Goal: Task Accomplishment & Management: Complete application form

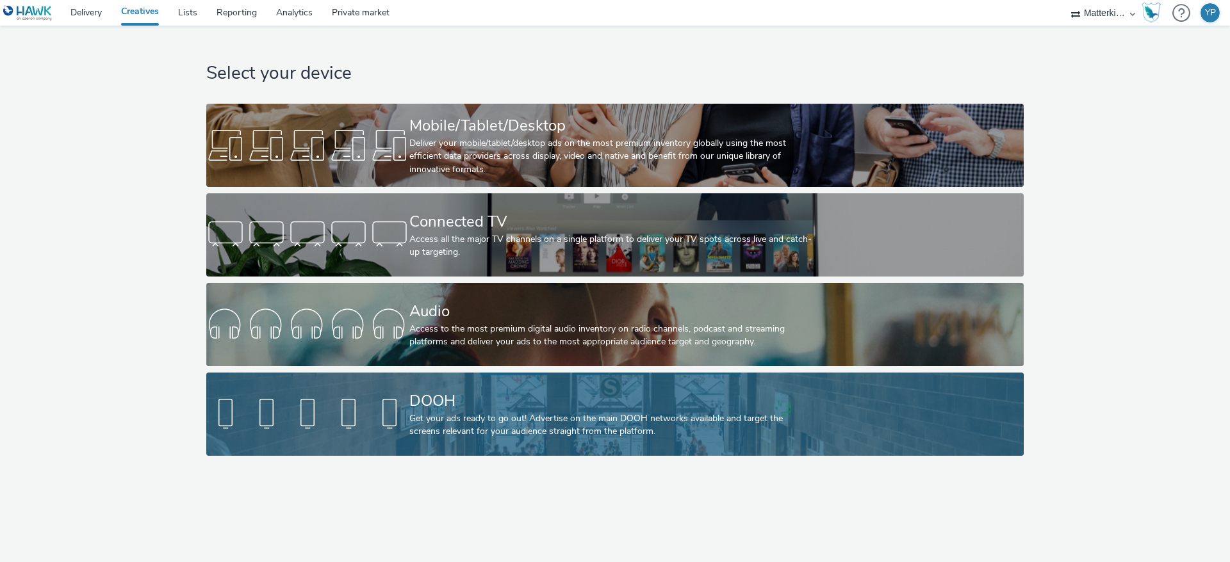
click at [520, 434] on div "Get your ads ready to go out! Advertise on the main DOOH networks available and…" at bounding box center [612, 425] width 406 height 26
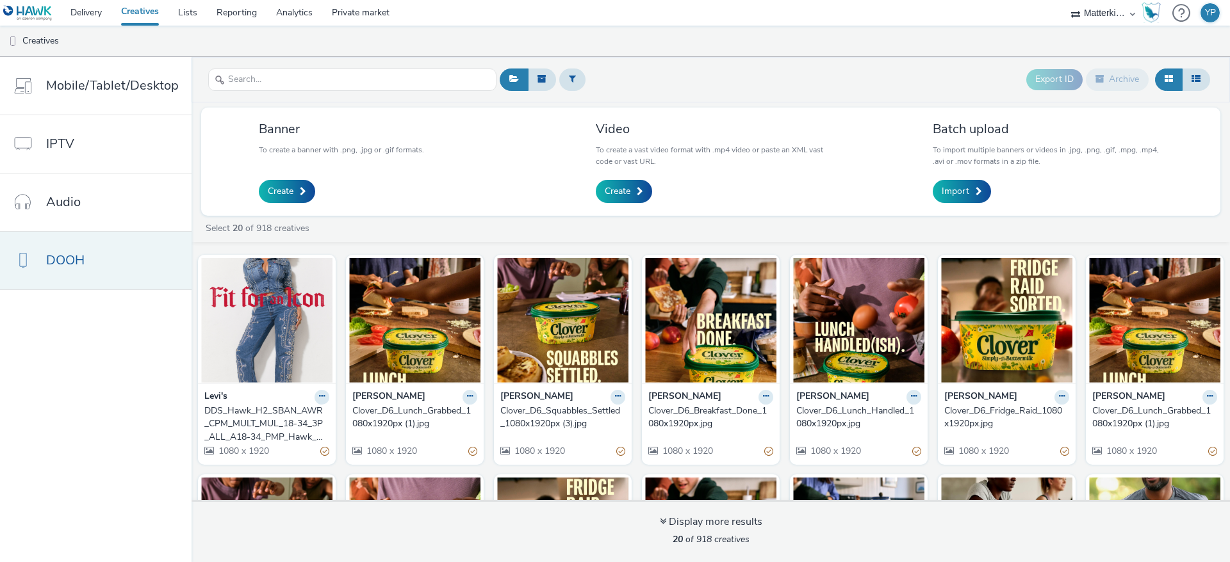
click at [111, 250] on link "DOOH" at bounding box center [96, 261] width 192 height 58
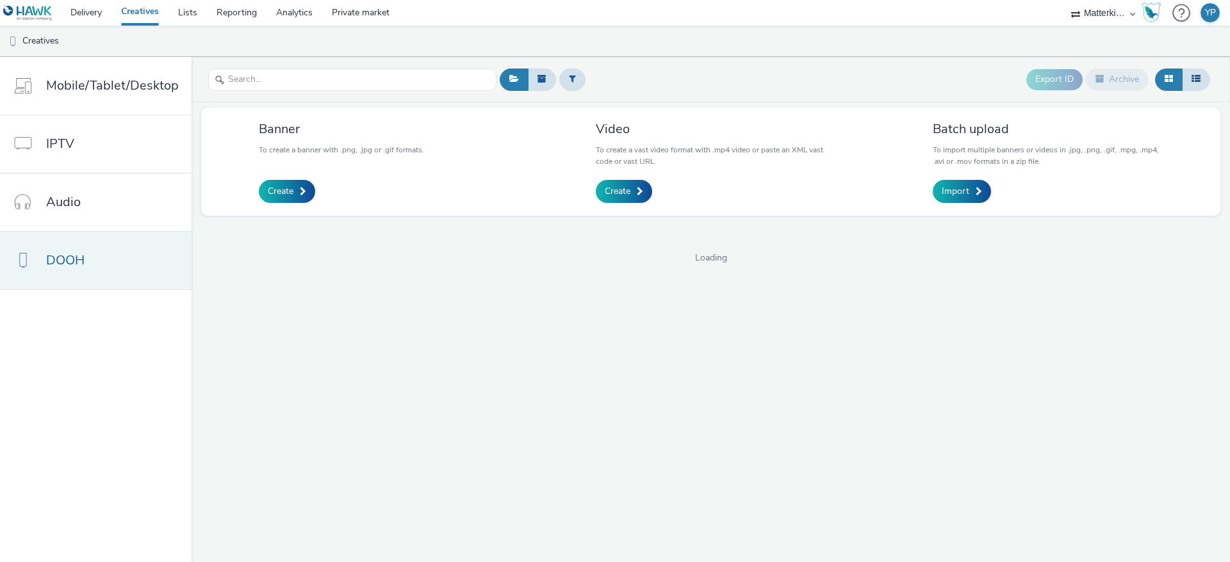
click at [111, 250] on link "DOOH" at bounding box center [96, 261] width 192 height 58
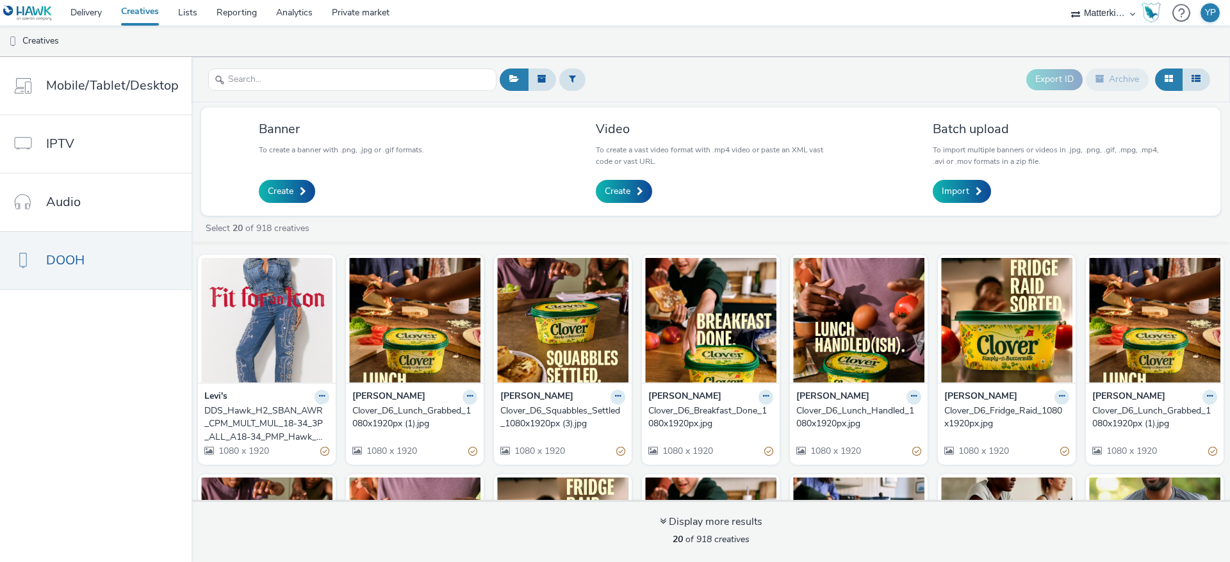
click at [249, 434] on div "DDS_Hawk_H2_SBAN_AWR_CPM_MULT_MUL_18-34_3P_ALL_A18-34_PMP_Hawk_CPM_SSD_1x1_NA_N…" at bounding box center [264, 424] width 120 height 39
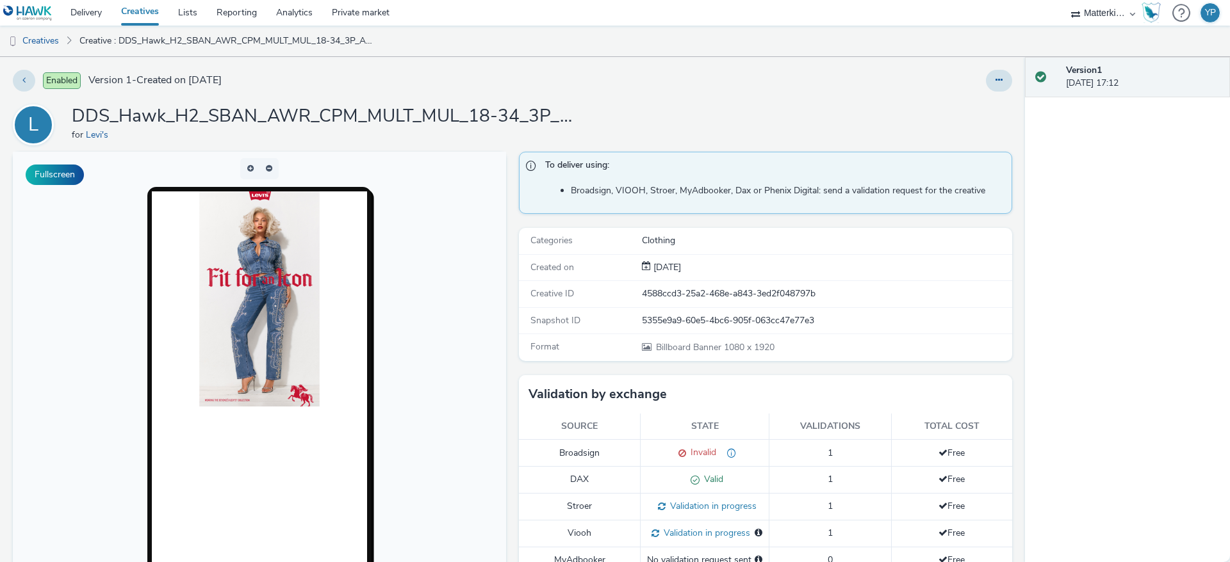
click at [157, 13] on link "Creatives" at bounding box center [139, 13] width 57 height 26
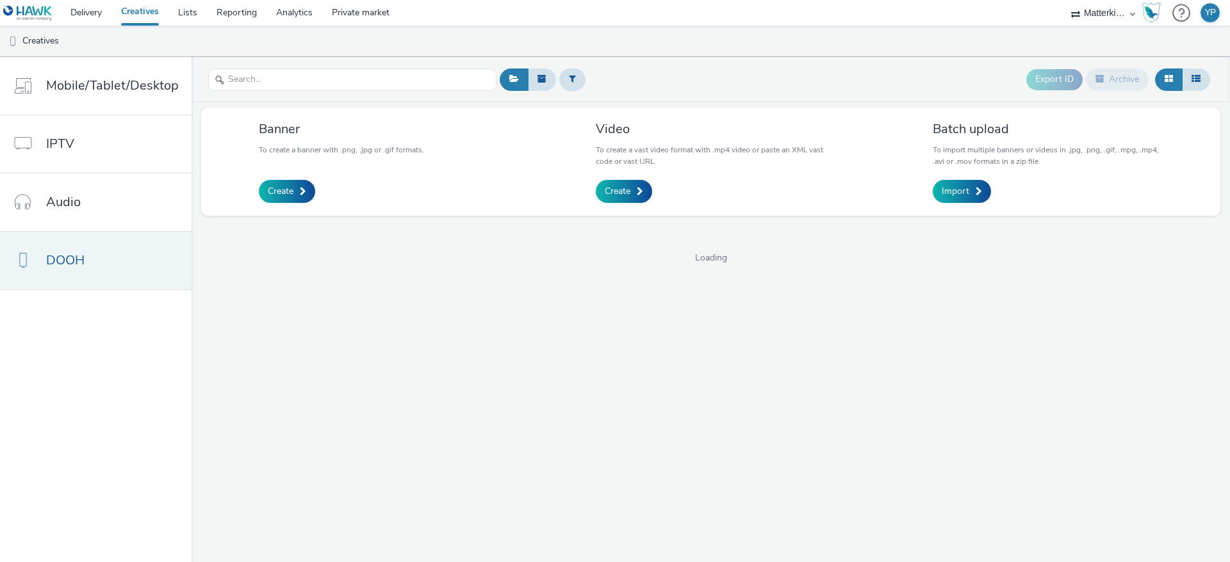
click at [69, 260] on span "DOOH" at bounding box center [65, 260] width 38 height 19
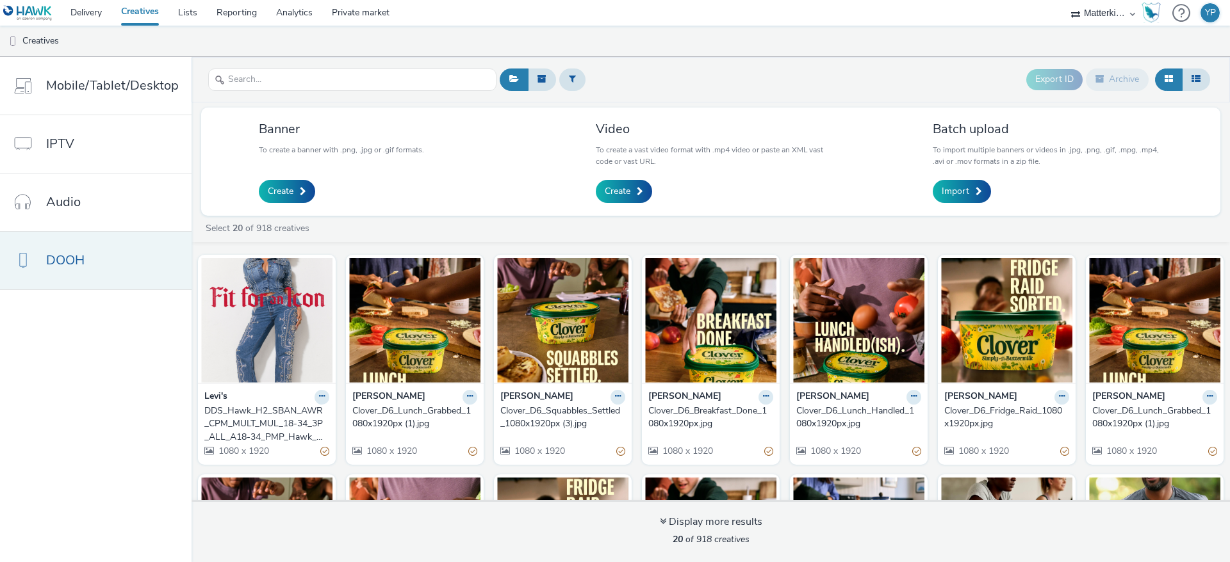
click at [83, 251] on span "DOOH" at bounding box center [65, 260] width 38 height 19
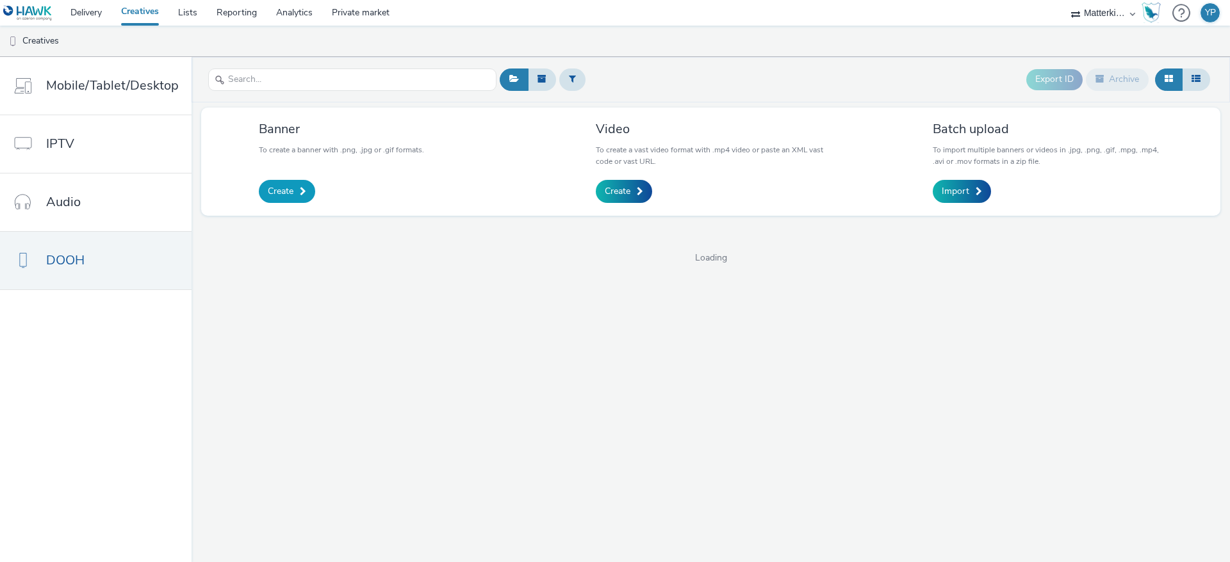
click at [269, 189] on span "Create" at bounding box center [281, 191] width 26 height 13
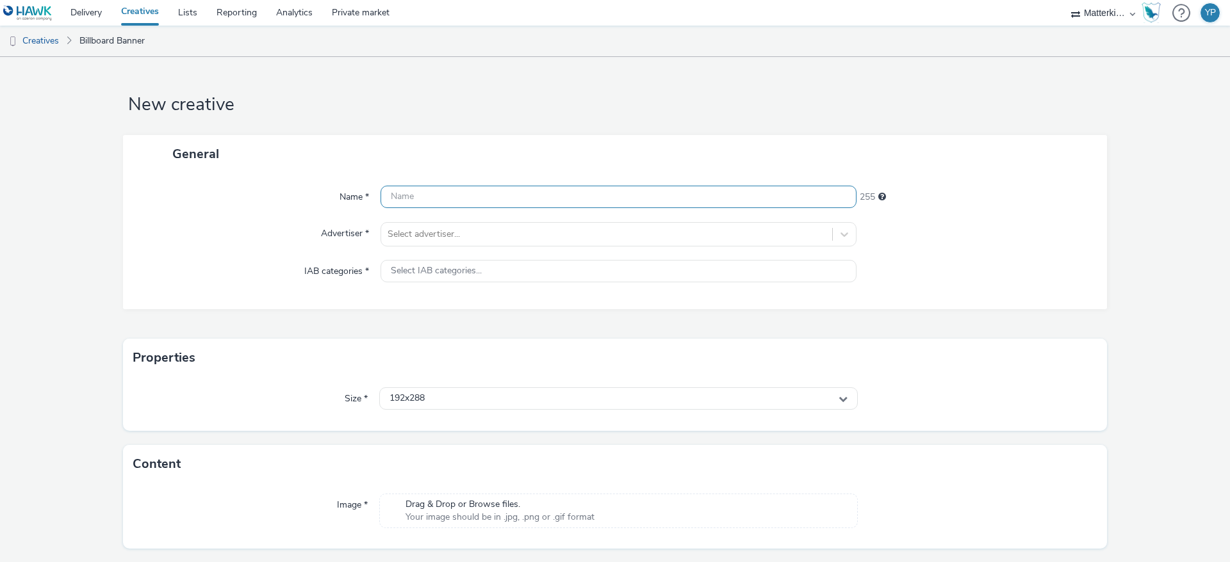
click at [452, 197] on input "text" at bounding box center [618, 197] width 476 height 22
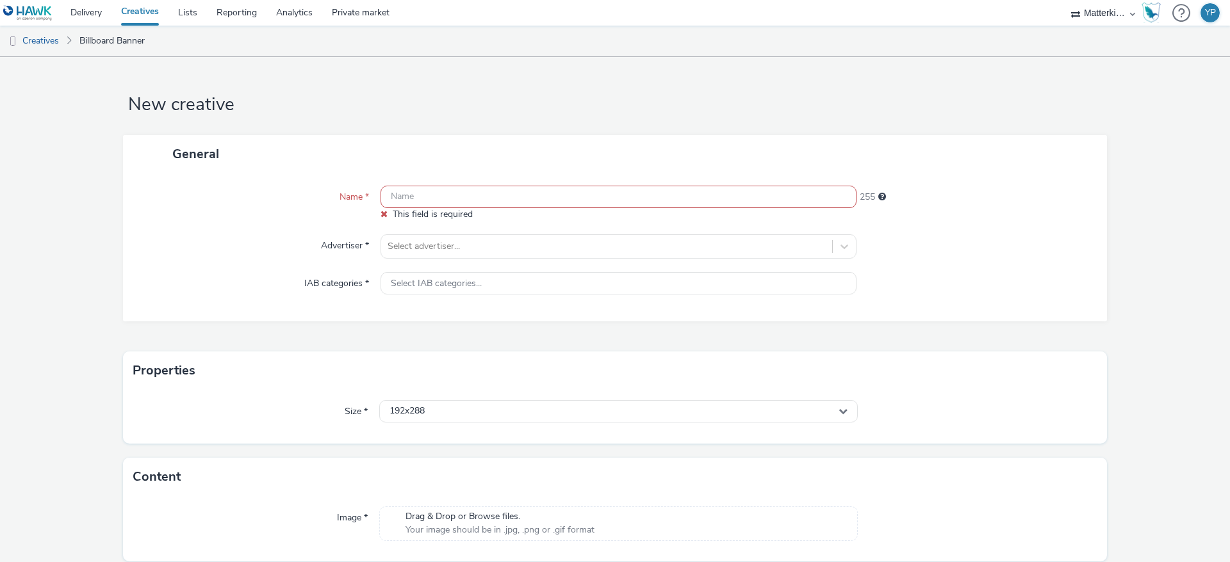
paste input "DDS_Hawk_H2_SBAN_AWR_CPM_MULT_MUL_18-34_3P_ALL_A18-34_PMP_Hawk_CPM_SSD_1x1_NA_N…"
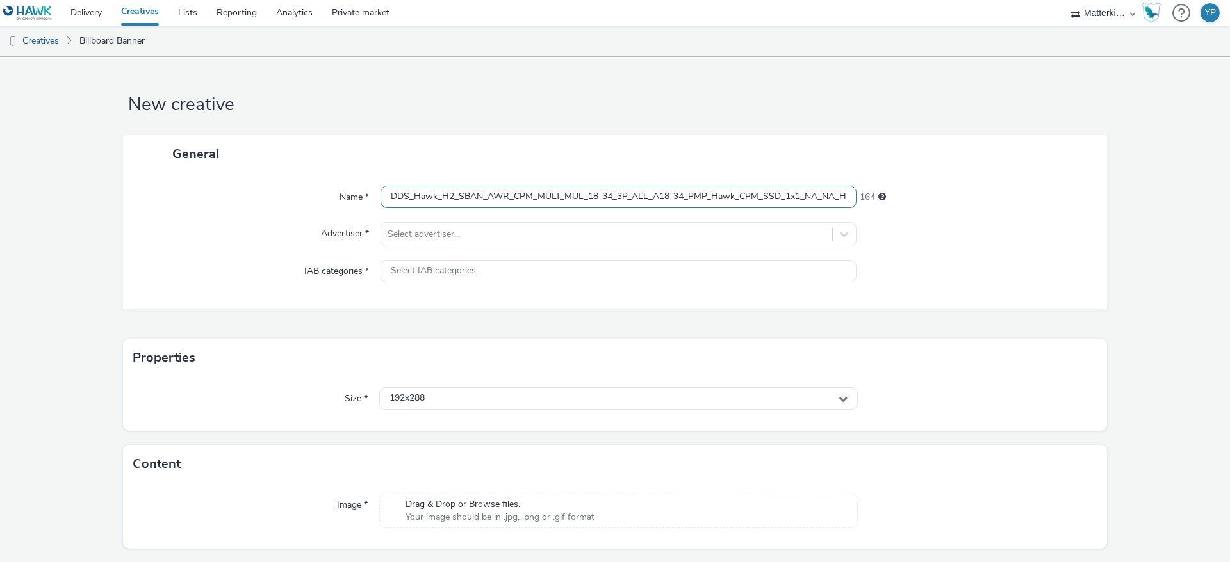
scroll to position [0, 61]
type input "DDS_Hawk_H2_SBAN_AWR_CPM_MULT_MUL_18-34_3P_ALL_A18-34_PMP_Hawk_CPM_SSD_1x1_NA_N…"
click at [511, 194] on input "DDS_Hawk_H2_SBAN_AWR_CPM_MULT_MUL_18-34_3P_ALL_A18-34_PMP_Hawk_CPM_SSD_1x1_NA_N…" at bounding box center [618, 197] width 476 height 22
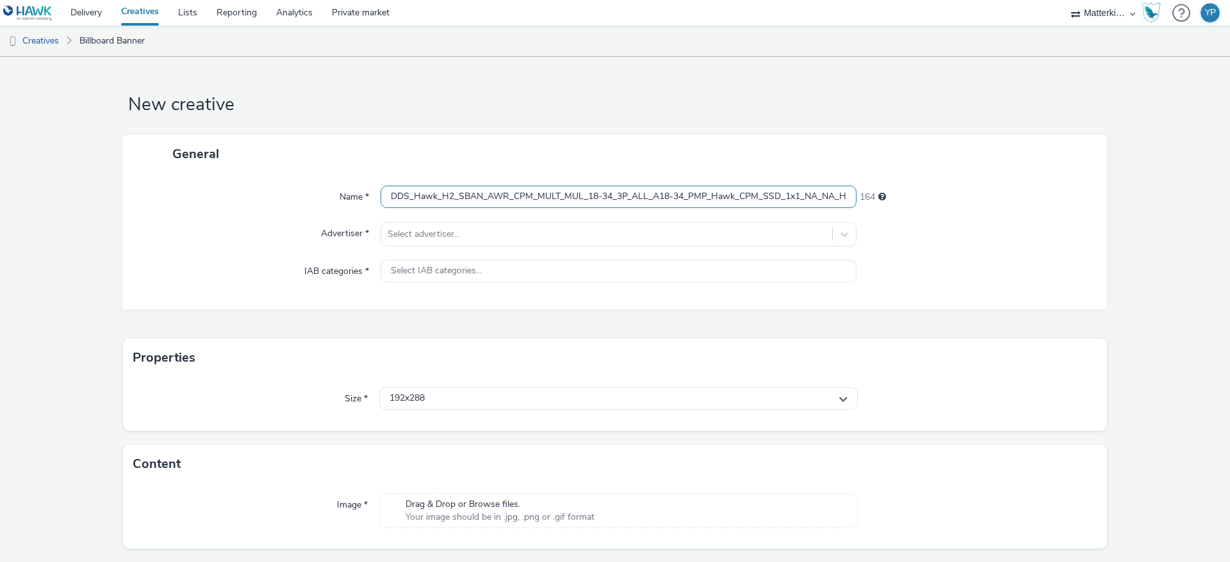
click at [511, 194] on input "DDS_Hawk_H2_SBAN_AWR_CPM_MULT_MUL_18-34_3P_ALL_A18-34_PMP_Hawk_CPM_SSD_1x1_NA_N…" at bounding box center [618, 197] width 476 height 22
click at [493, 225] on div "Select advertiser..." at bounding box center [606, 234] width 451 height 20
type input "levi"
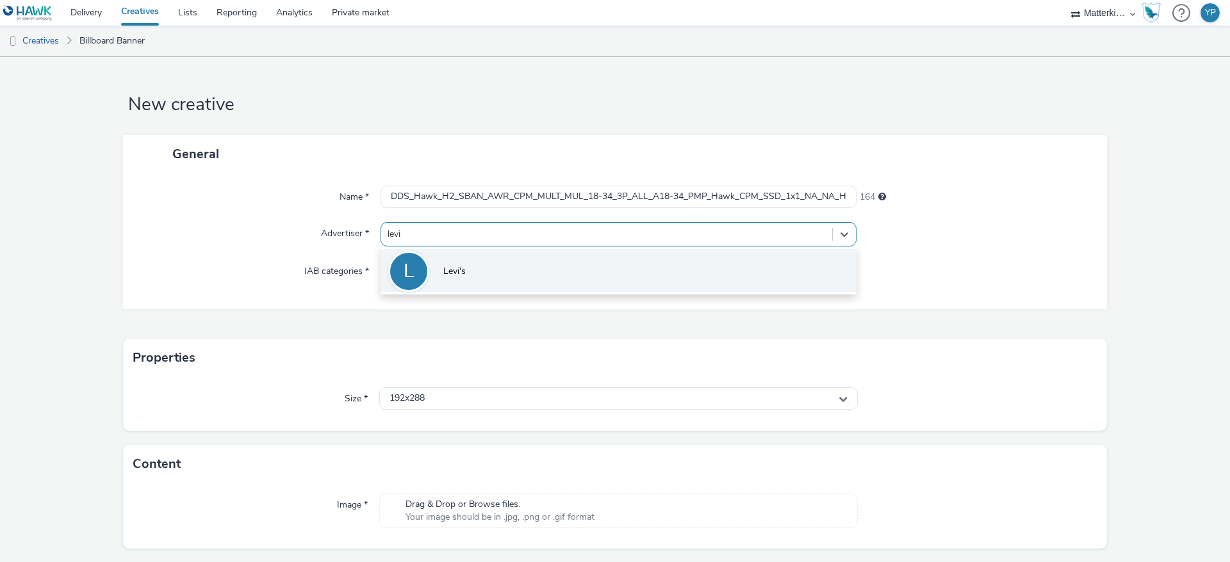
click at [482, 270] on li "[PERSON_NAME]'s" at bounding box center [618, 270] width 476 height 43
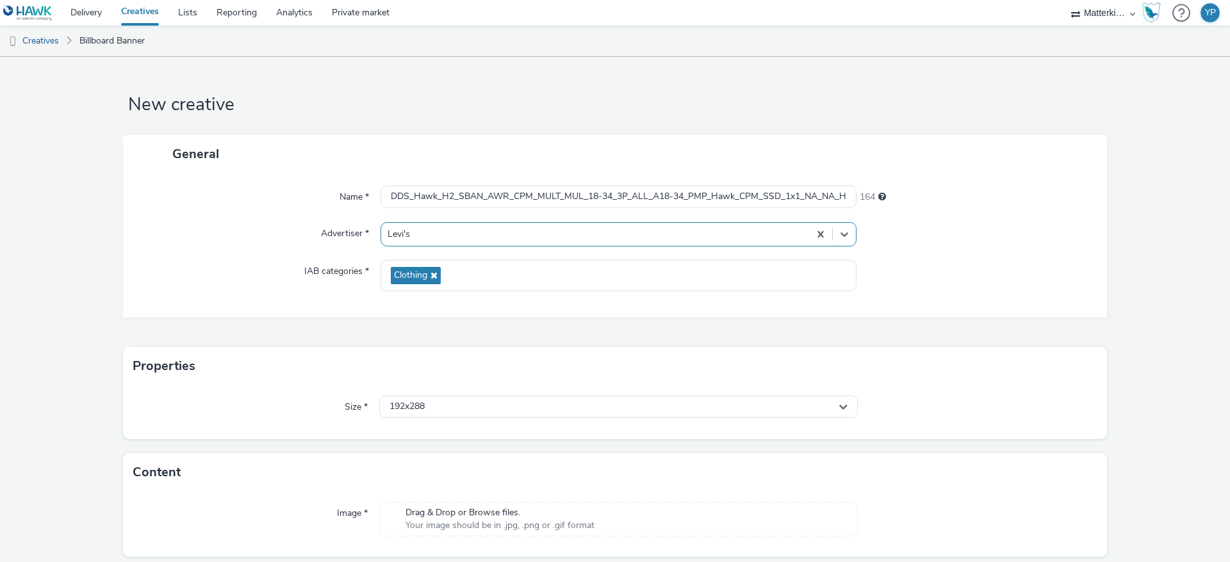
click at [296, 313] on div "Name * DDS_Hawk_H2_SBAN_AWR_CPM_MULT_MUL_18-34_3P_ALL_A18-34_PMP_Hawk_CPM_SSD_1…" at bounding box center [615, 245] width 984 height 145
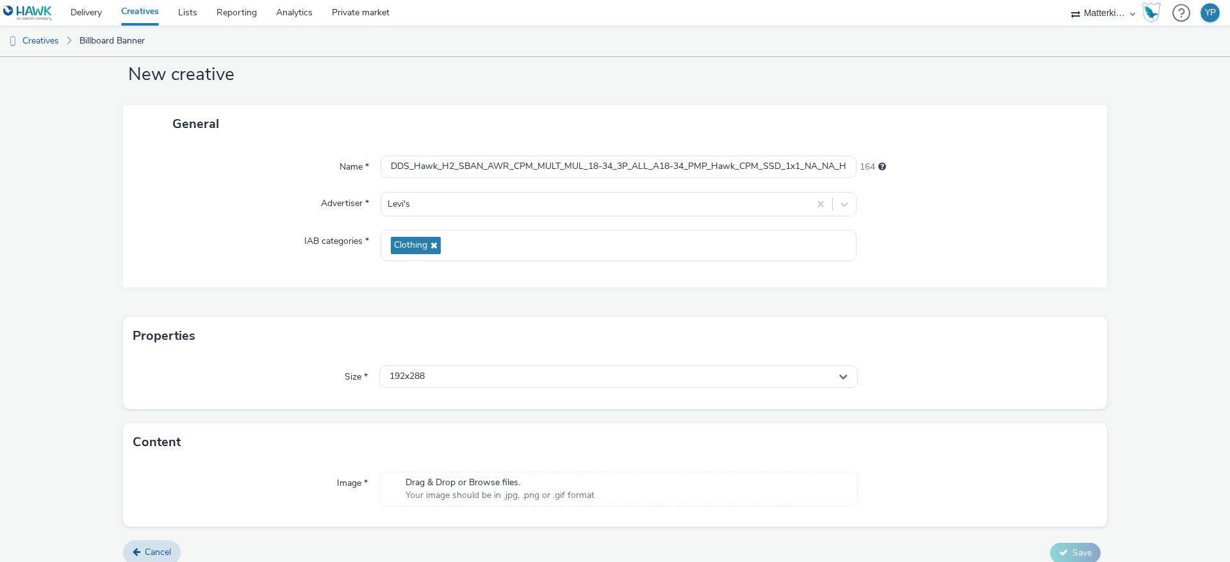
scroll to position [42, 0]
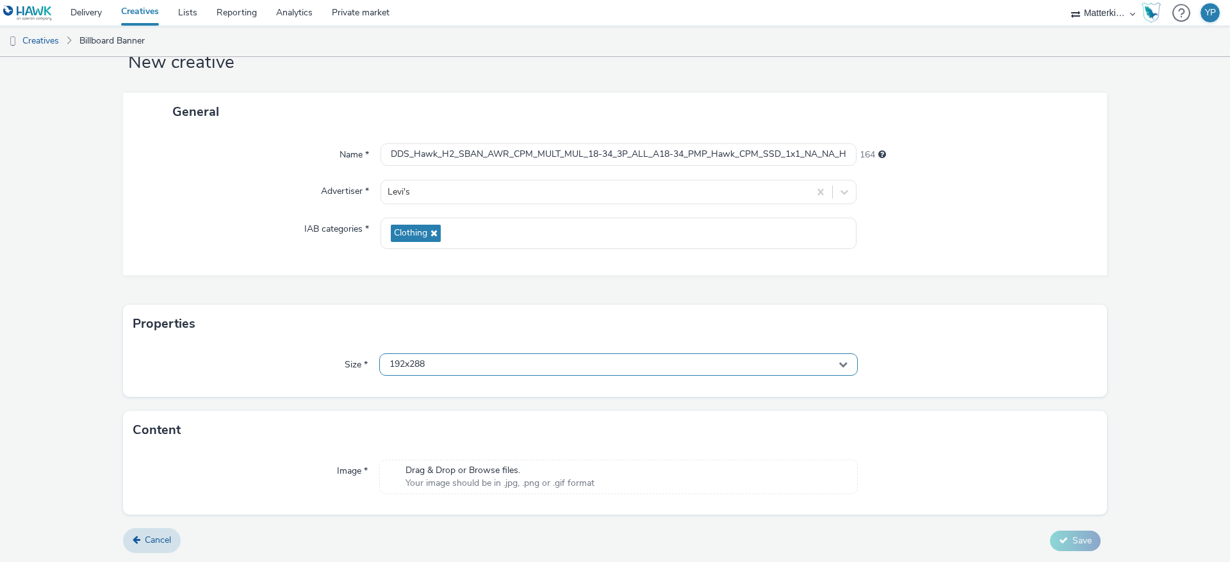
click at [423, 368] on div "192x288" at bounding box center [618, 365] width 478 height 22
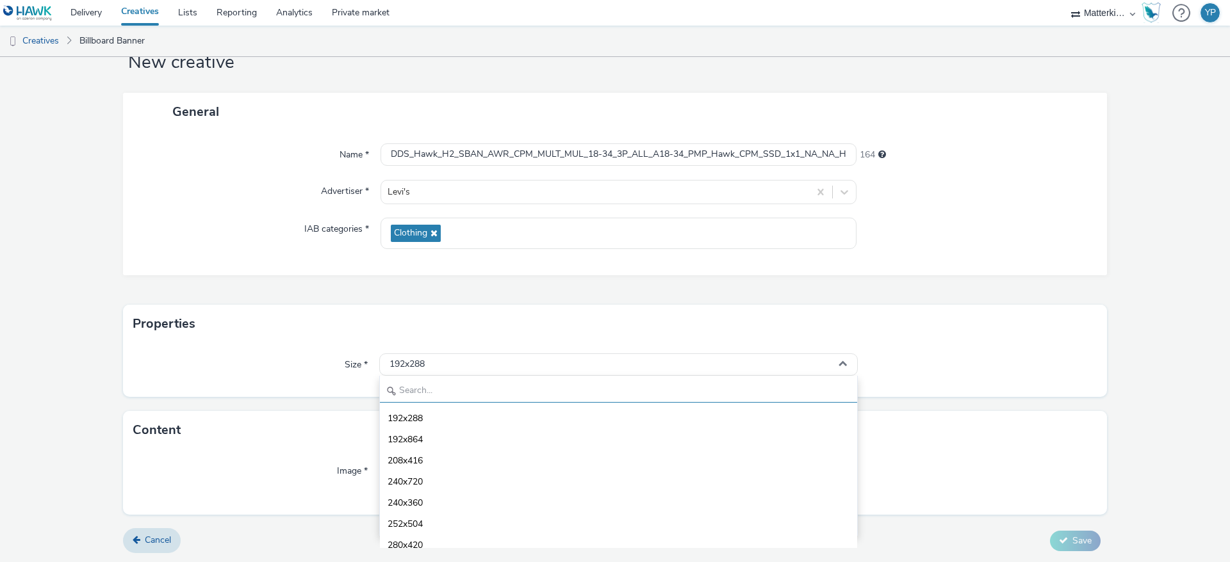
click at [422, 398] on input "text" at bounding box center [618, 391] width 477 height 22
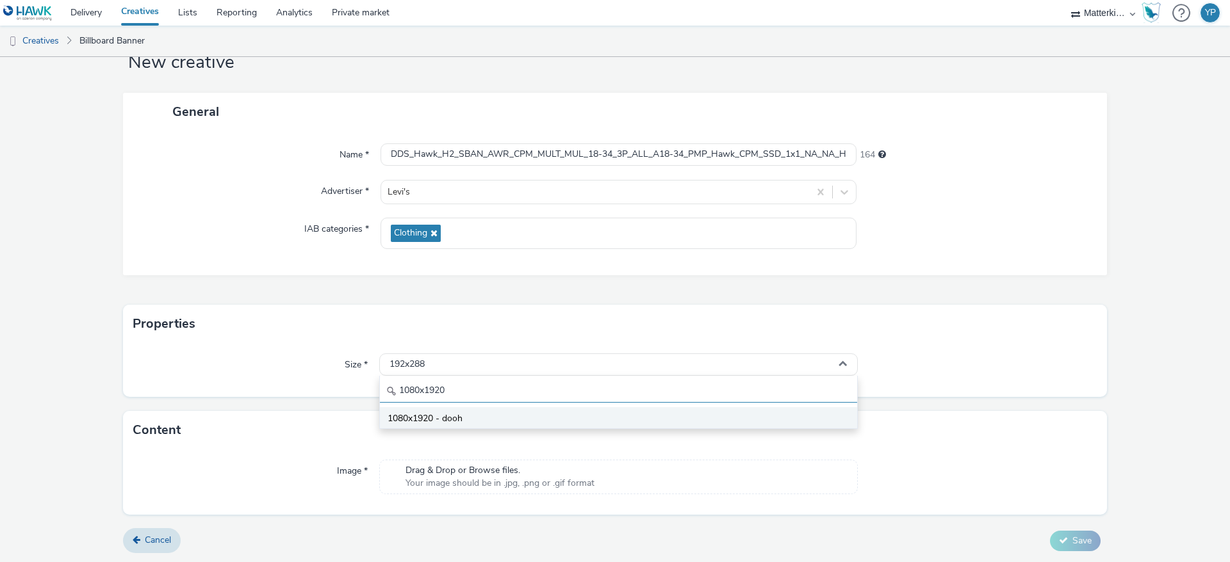
type input "1080x1920"
click at [423, 418] on span "1080x1920 - dooh" at bounding box center [425, 418] width 75 height 13
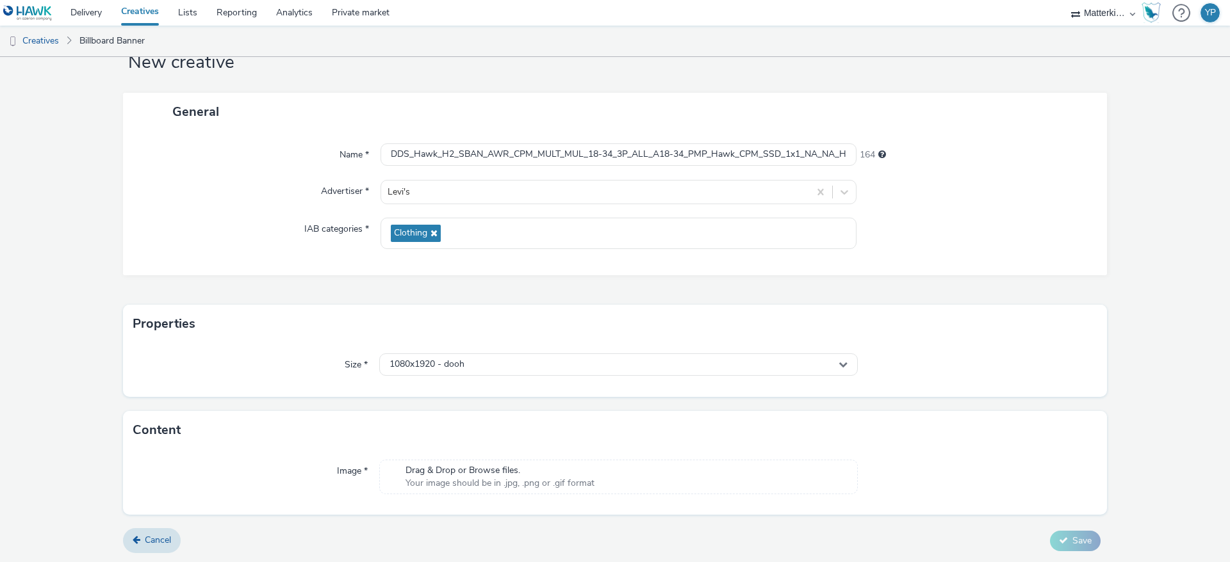
click at [322, 350] on div "Size * 1080x1920 - dooh" at bounding box center [615, 370] width 984 height 54
click at [512, 483] on span "Your image should be in .jpg, .png or .gif format" at bounding box center [499, 483] width 189 height 13
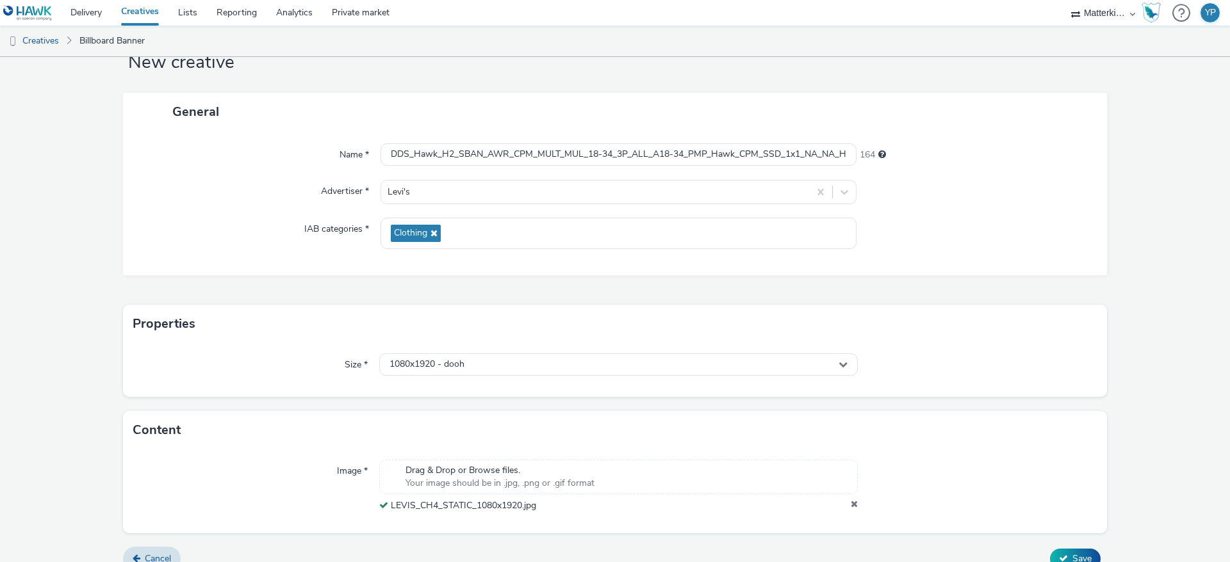
click at [888, 292] on div "General Name * DDS_Hawk_H2_SBAN_AWR_CPM_MULT_MUL_18-34_3P_ALL_A18-34_PMP_Hawk_C…" at bounding box center [615, 199] width 984 height 212
click at [589, 152] on input "DDS_Hawk_H2_SBAN_AWR_CPM_MULT_MUL_18-34_3P_ALL_A18-34_PMP_Hawk_CPM_SSD_1x1_NA_N…" at bounding box center [618, 154] width 476 height 22
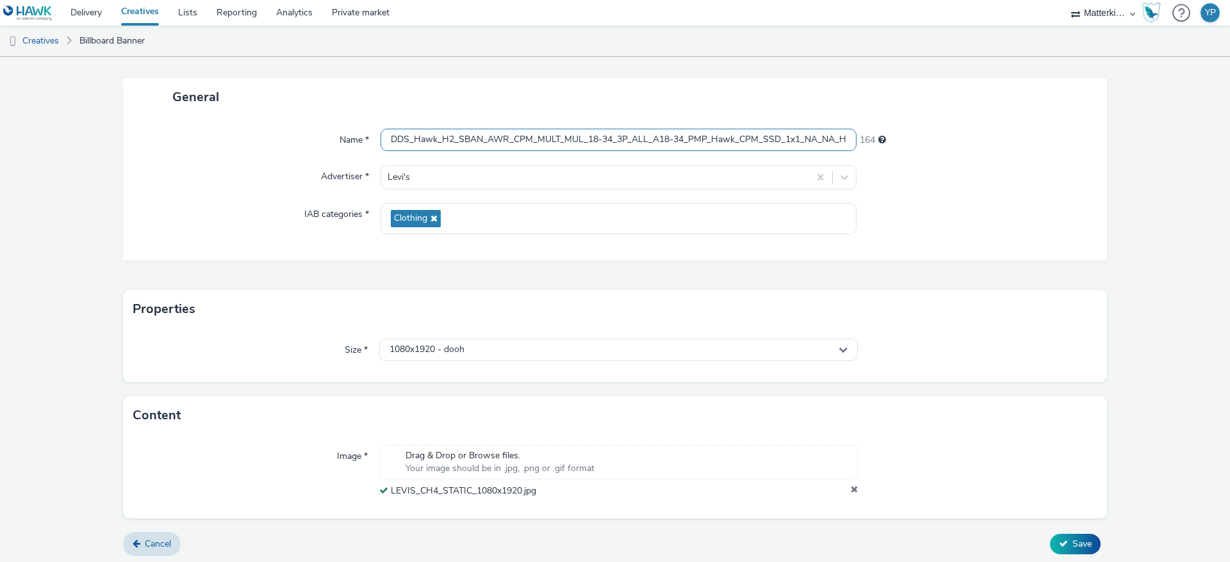
scroll to position [61, 0]
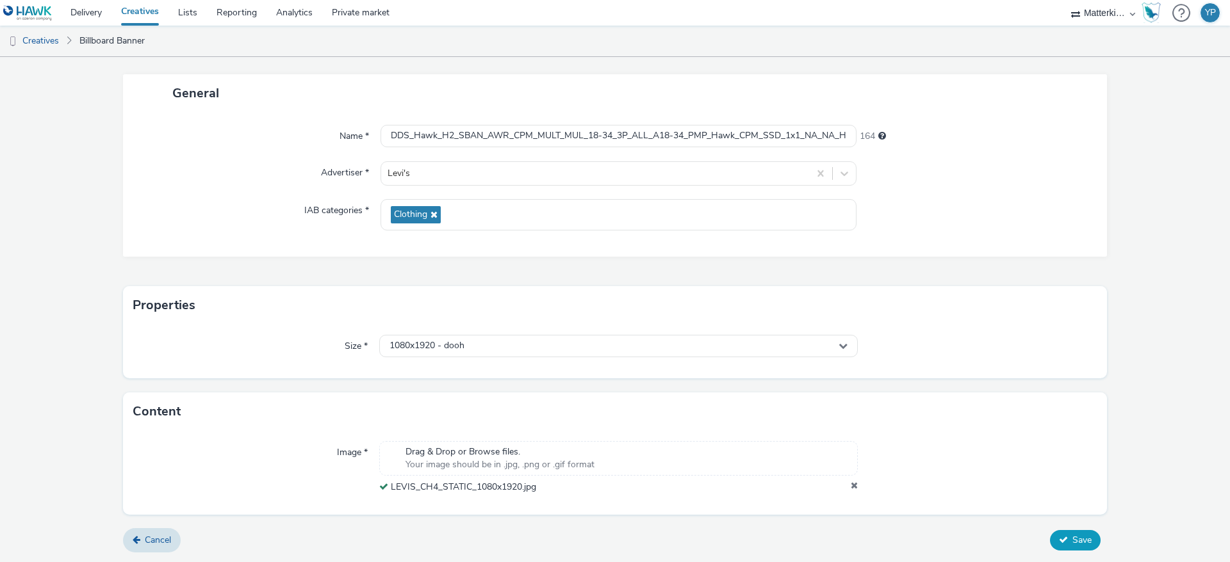
click at [1056, 535] on button "Save" at bounding box center [1075, 540] width 51 height 20
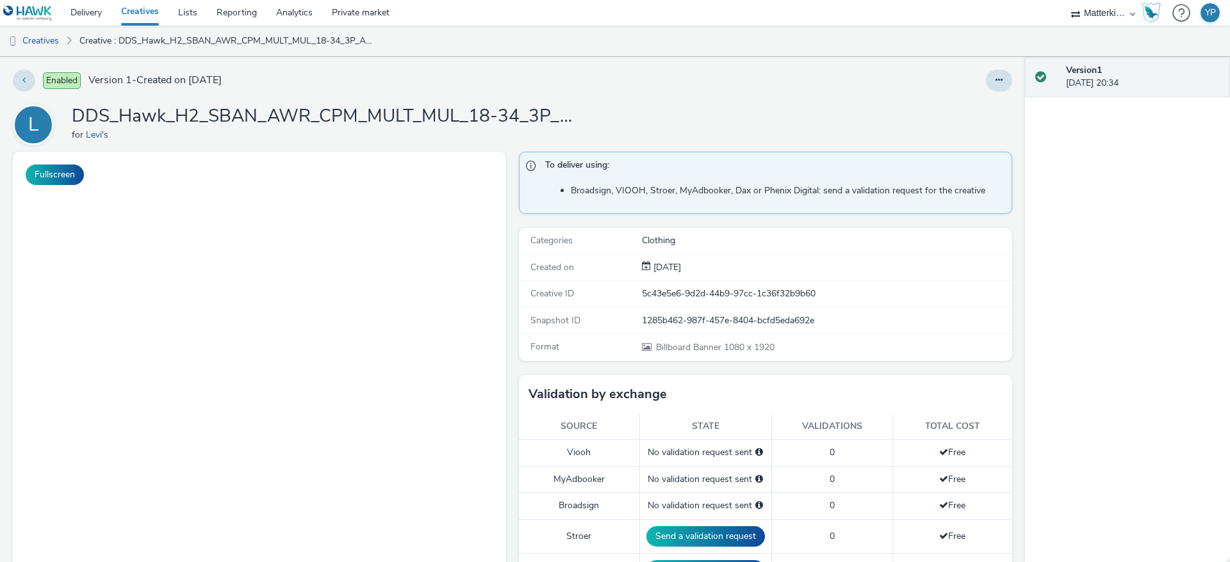
click at [434, 117] on h1 "DDS_Hawk_H2_SBAN_AWR_CPM_MULT_MUL_18-34_3P_ALL_A18-34_PMP_Hawk_CPM_SSD_1x1_NA_N…" at bounding box center [328, 116] width 512 height 24
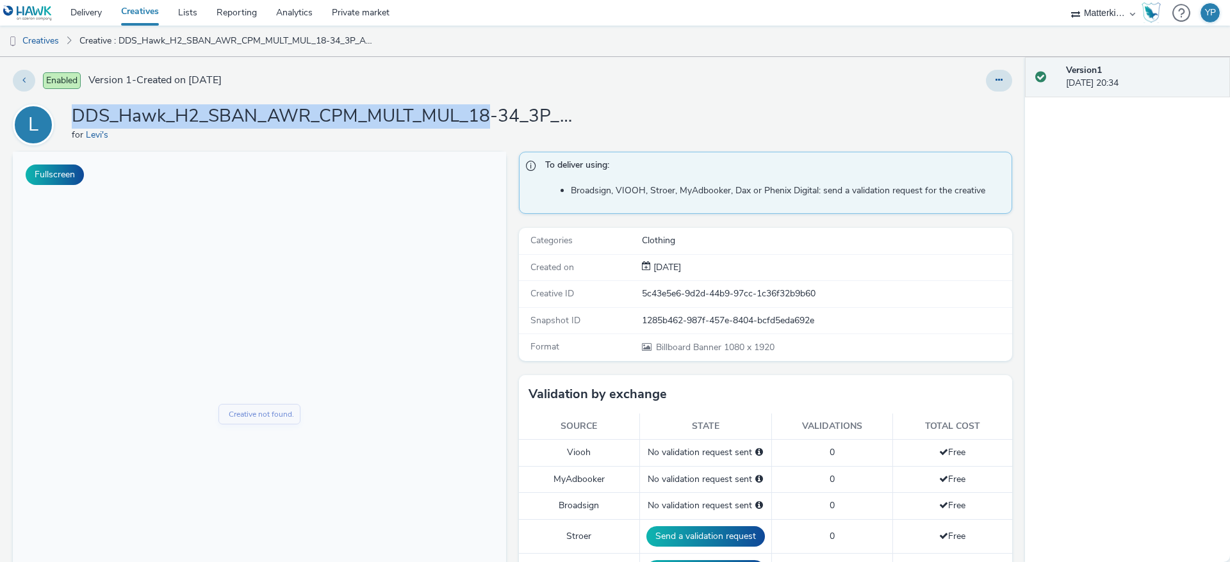
click at [434, 117] on h1 "DDS_Hawk_H2_SBAN_AWR_CPM_MULT_MUL_18-34_3P_ALL_A18-34_PMP_Hawk_CPM_SSD_1x1_NA_N…" at bounding box center [328, 116] width 512 height 24
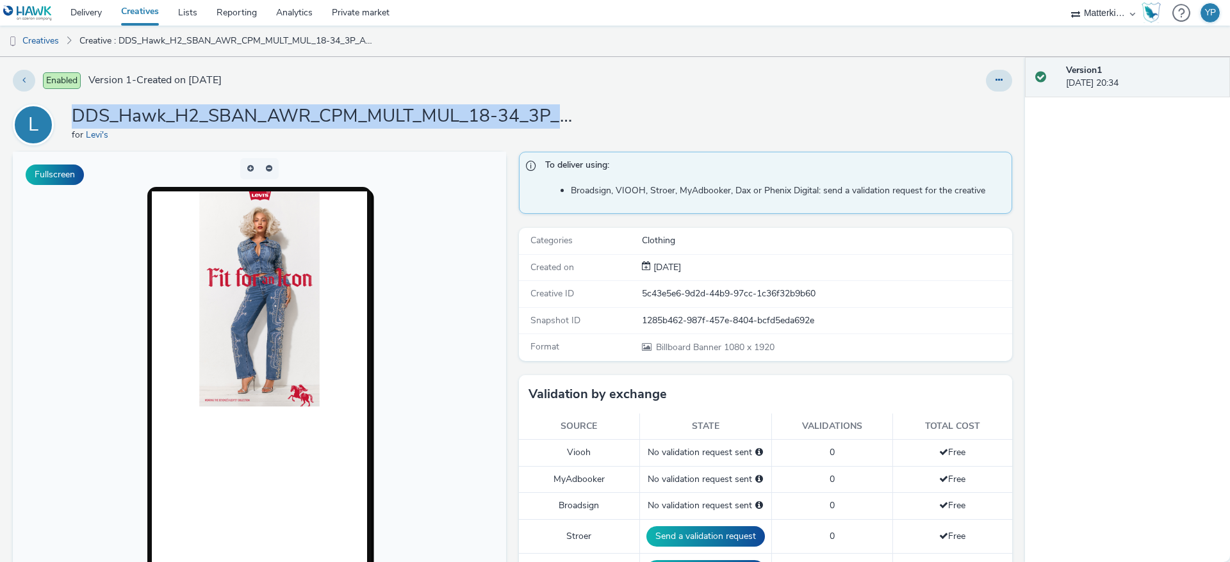
copy h1 "DDS_Hawk_H2_SBAN_AWR_CPM_MULT_MUL_18-34_3P_ALL_A18-34_PMP_Hawk_CPM_SSD_1x1_NA_N…"
click at [147, 12] on link "Creatives" at bounding box center [139, 13] width 57 height 26
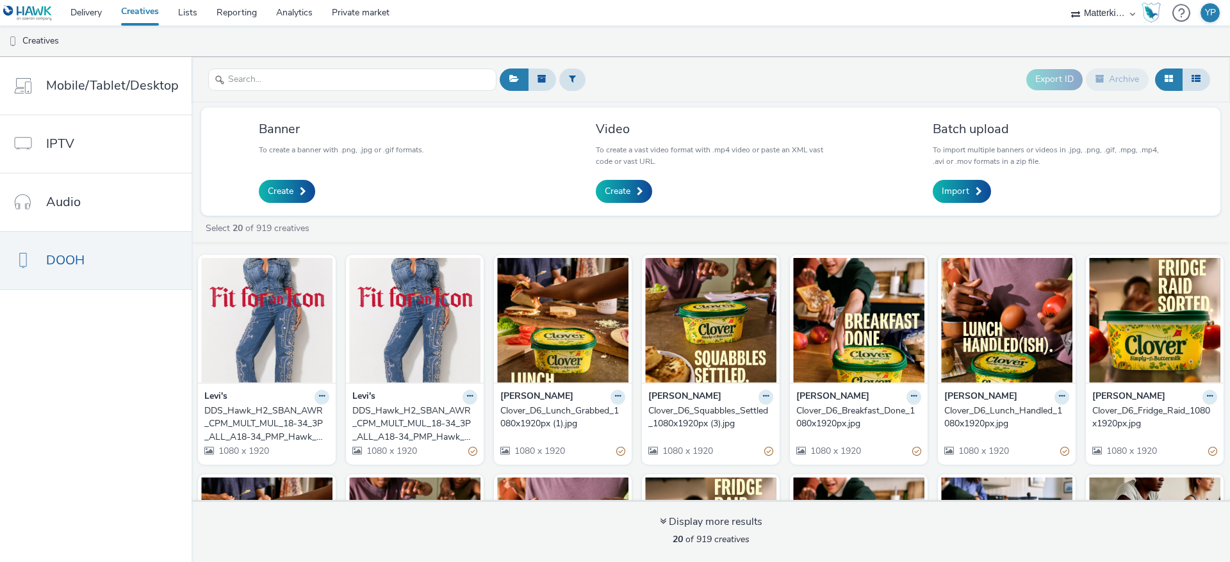
click at [299, 411] on div "DDS_Hawk_H2_SBAN_AWR_CPM_MULT_MUL_18-34_3P_ALL_A18-34_PMP_Hawk_CPM_SSD_1x1_NA_N…" at bounding box center [264, 424] width 120 height 39
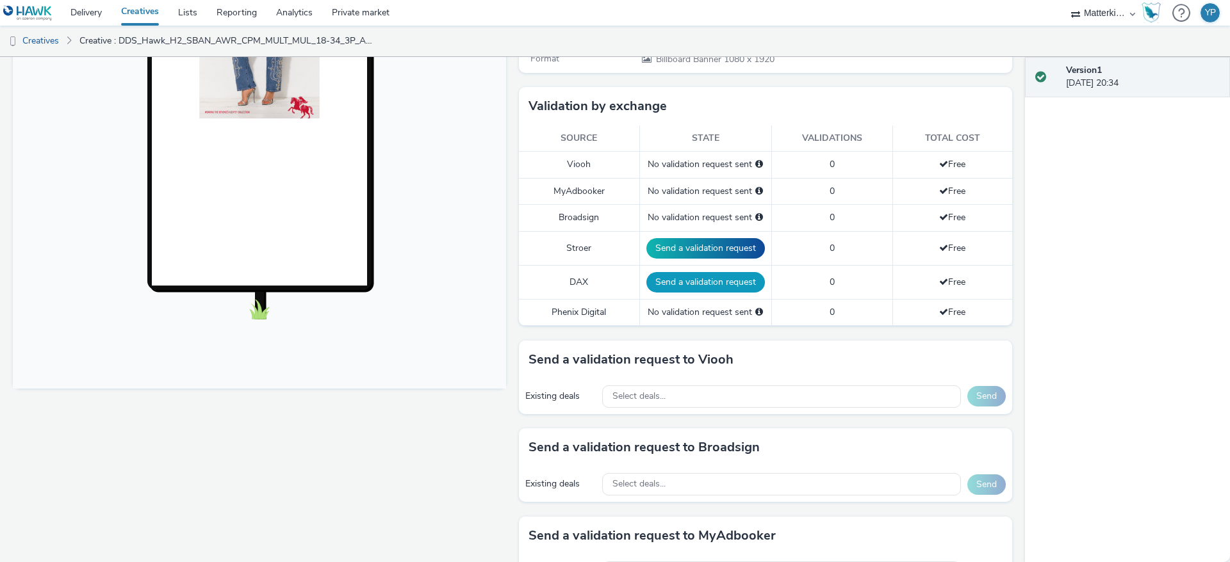
click at [685, 287] on button "Send a validation request" at bounding box center [705, 282] width 118 height 20
click at [697, 250] on button "Send a validation request" at bounding box center [707, 248] width 118 height 20
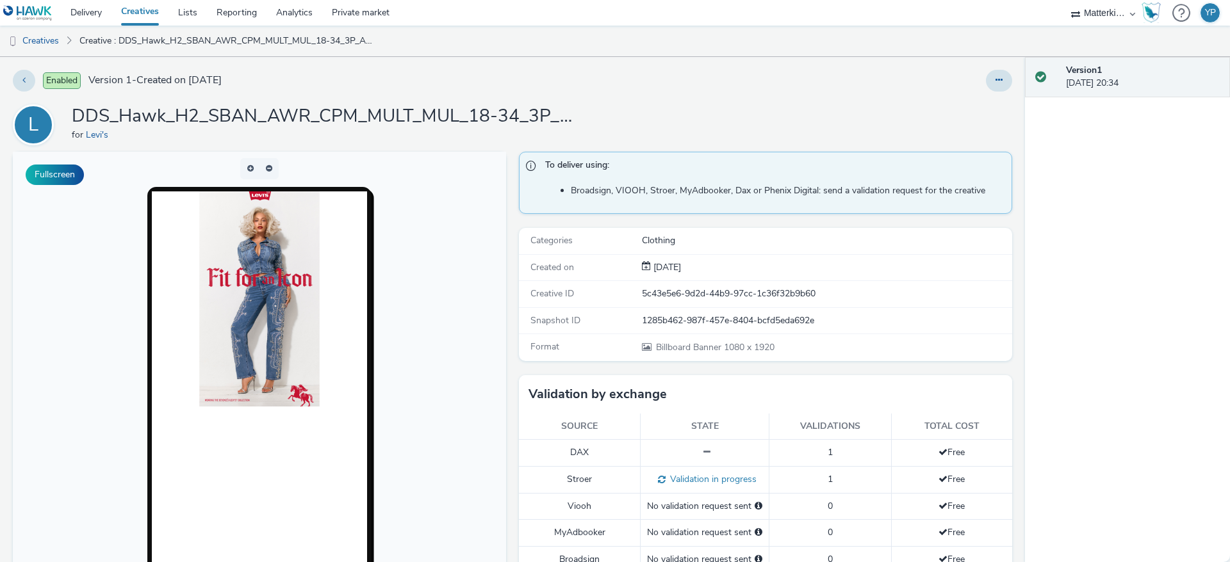
click at [308, 115] on h1 "DDS_Hawk_H2_SBAN_AWR_CPM_MULT_MUL_18-34_3P_ALL_A18-34_PMP_Hawk_CPM_SSD_1x1_NA_N…" at bounding box center [328, 116] width 512 height 24
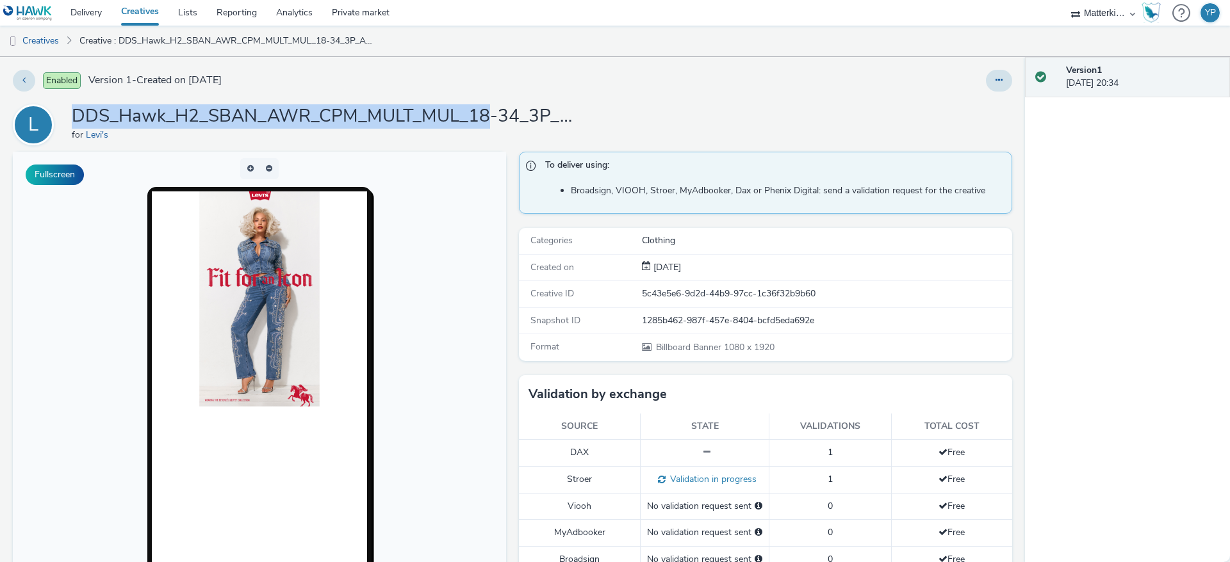
click at [308, 115] on h1 "DDS_Hawk_H2_SBAN_AWR_CPM_MULT_MUL_18-34_3P_ALL_A18-34_PMP_Hawk_CPM_SSD_1x1_NA_N…" at bounding box center [328, 116] width 512 height 24
copy h1 "DDS_Hawk_H2_SBAN_AWR_CPM_MULT_MUL_18-34_3P_ALL_A18-34_PMP_Hawk_CPM_SSD_1x1_NA_N…"
click at [498, 110] on h1 "DDS_Hawk_H2_SBAN_AWR_CPM_MULT_MUL_18-34_3P_ALL_A18-34_PMP_Hawk_CPM_SSD_1x1_NA_N…" at bounding box center [328, 116] width 512 height 24
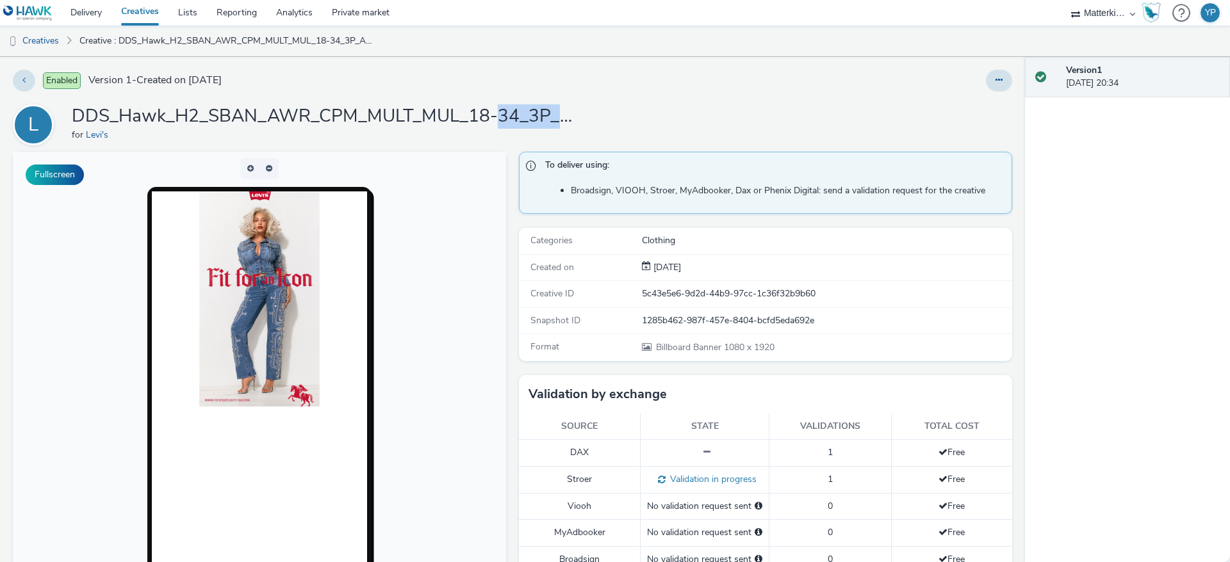
click at [498, 109] on h1 "DDS_Hawk_H2_SBAN_AWR_CPM_MULT_MUL_18-34_3P_ALL_A18-34_PMP_Hawk_CPM_SSD_1x1_NA_N…" at bounding box center [328, 116] width 512 height 24
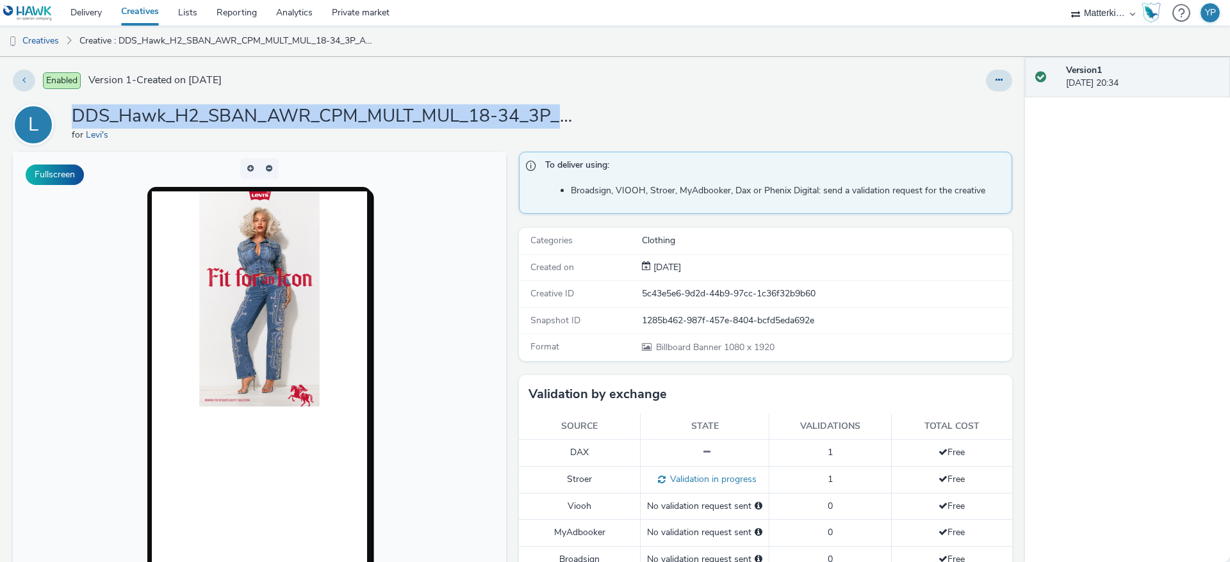
click at [498, 109] on h1 "DDS_Hawk_H2_SBAN_AWR_CPM_MULT_MUL_18-34_3P_ALL_A18-34_PMP_Hawk_CPM_SSD_1x1_NA_N…" at bounding box center [328, 116] width 512 height 24
click at [159, 20] on link "Creatives" at bounding box center [139, 13] width 57 height 26
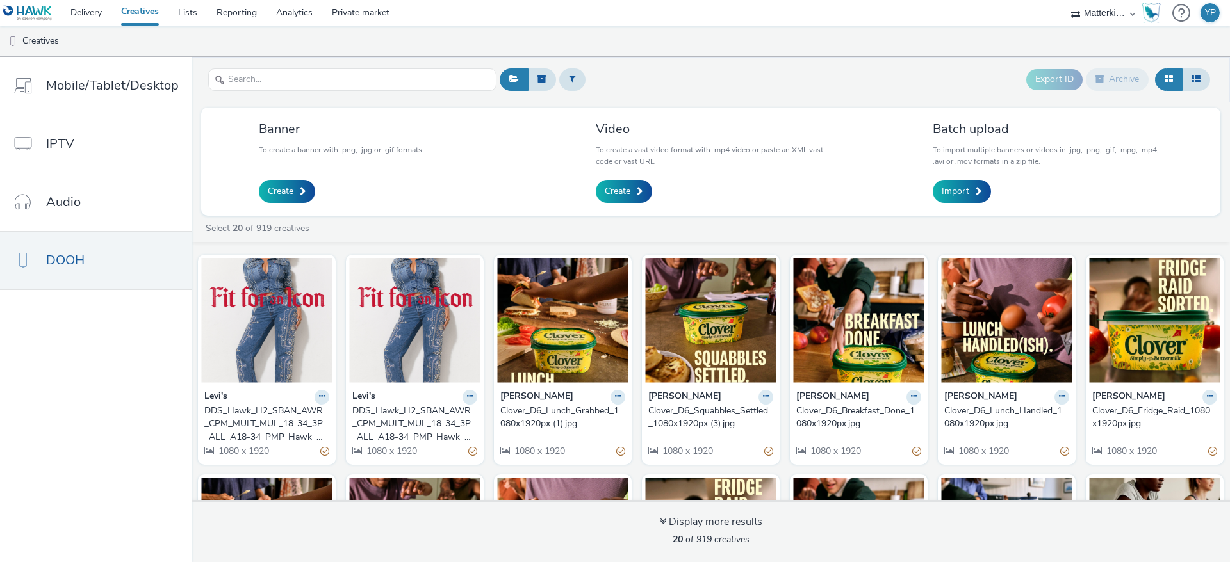
click at [281, 413] on div "DDS_Hawk_H2_SBAN_AWR_CPM_MULT_MUL_18-34_3P_ALL_A18-34_PMP_Hawk_CPM_SSD_1x1_NA_N…" at bounding box center [264, 424] width 120 height 39
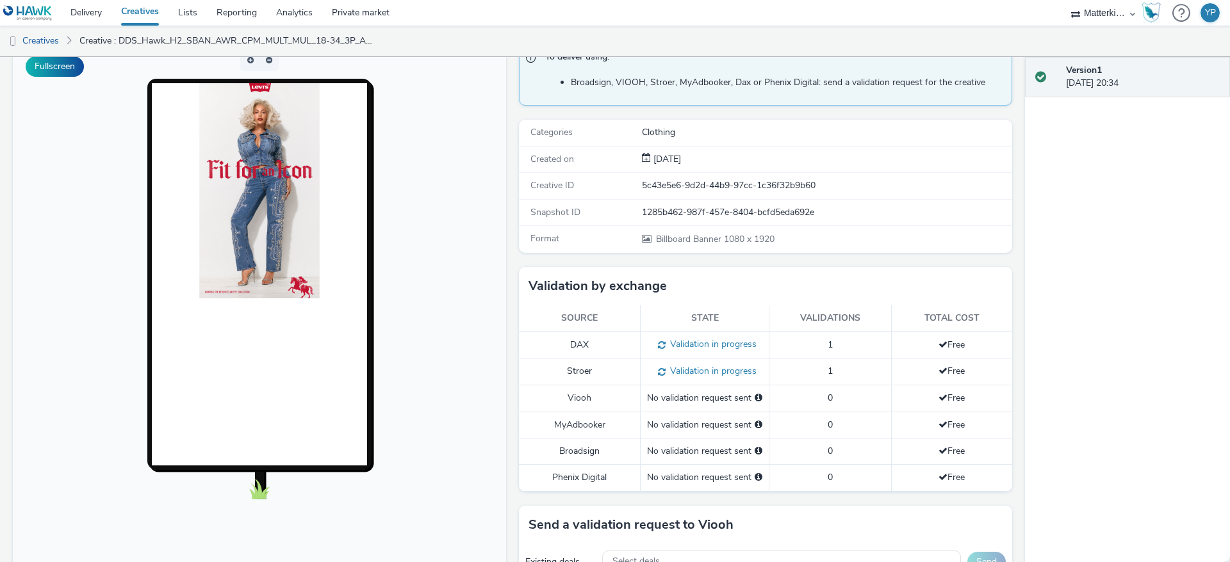
scroll to position [192, 0]
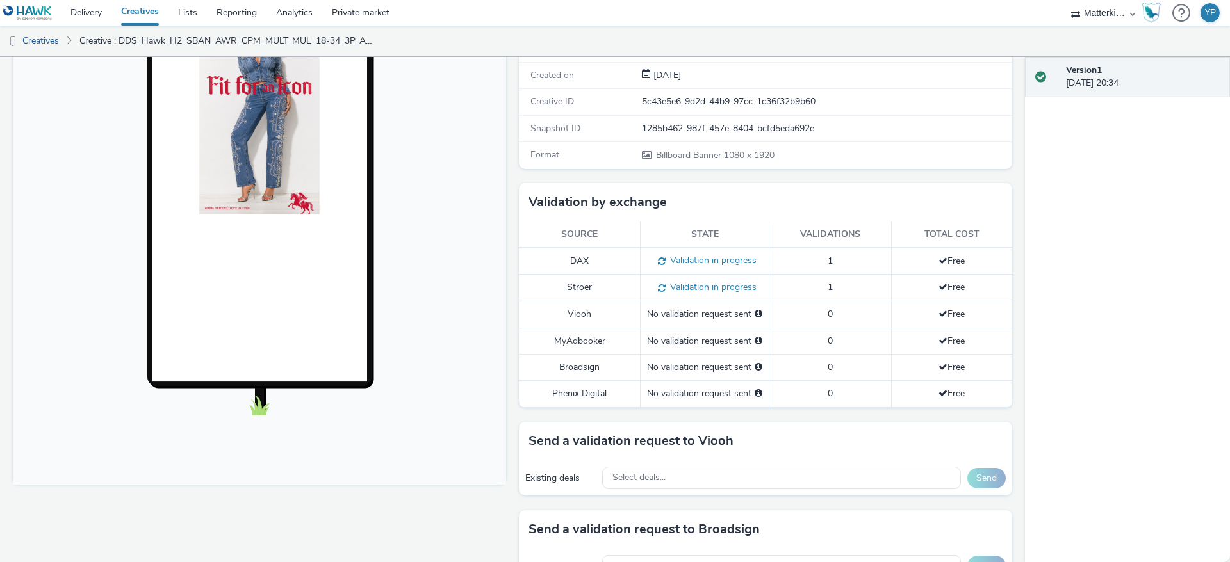
click at [714, 371] on div "No validation request sent" at bounding box center [704, 367] width 115 height 13
click at [709, 389] on div "No validation request sent" at bounding box center [704, 394] width 115 height 13
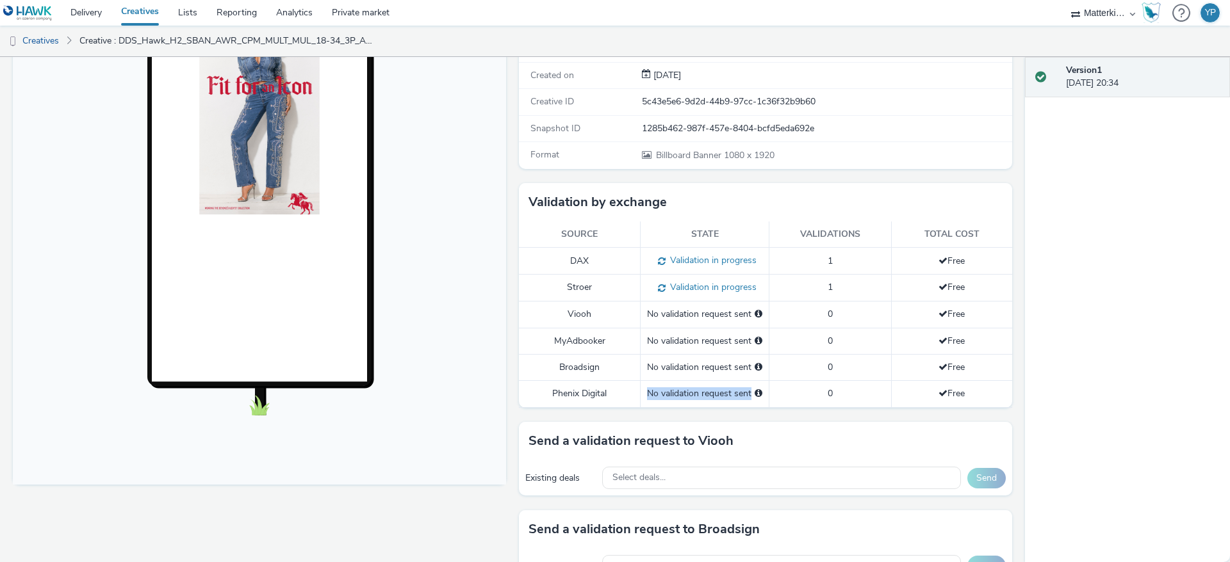
click at [709, 389] on div "No validation request sent" at bounding box center [704, 394] width 115 height 13
click at [717, 339] on div "No validation request sent" at bounding box center [704, 341] width 115 height 13
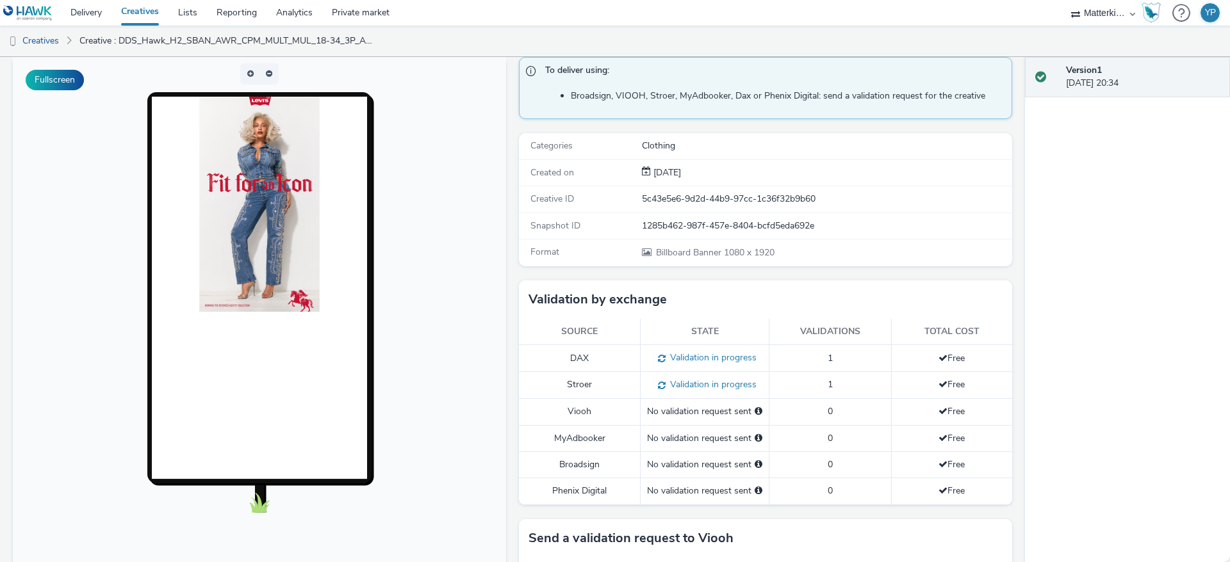
scroll to position [0, 0]
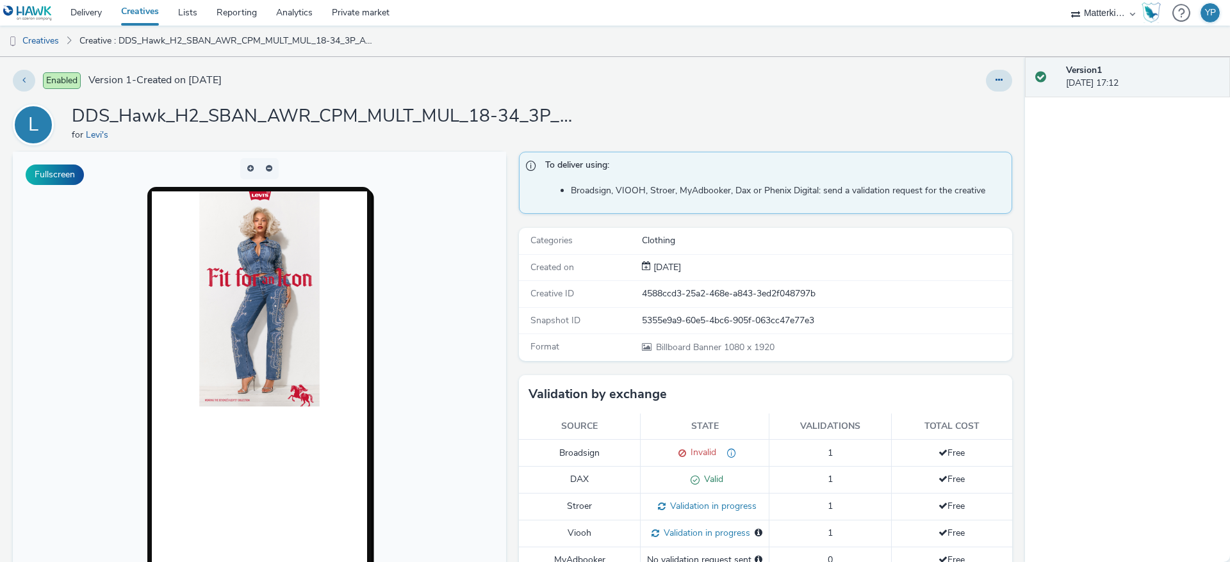
click at [510, 111] on h1 "DDS_Hawk_H2_SBAN_AWR_CPM_MULT_MUL_18-34_3P_ALL_A18-34_PMP_Hawk_CPM_SSD_1x1_NA_N…" at bounding box center [328, 116] width 512 height 24
click at [986, 76] on button at bounding box center [999, 81] width 26 height 22
click at [952, 110] on link "Edit" at bounding box center [964, 107] width 96 height 26
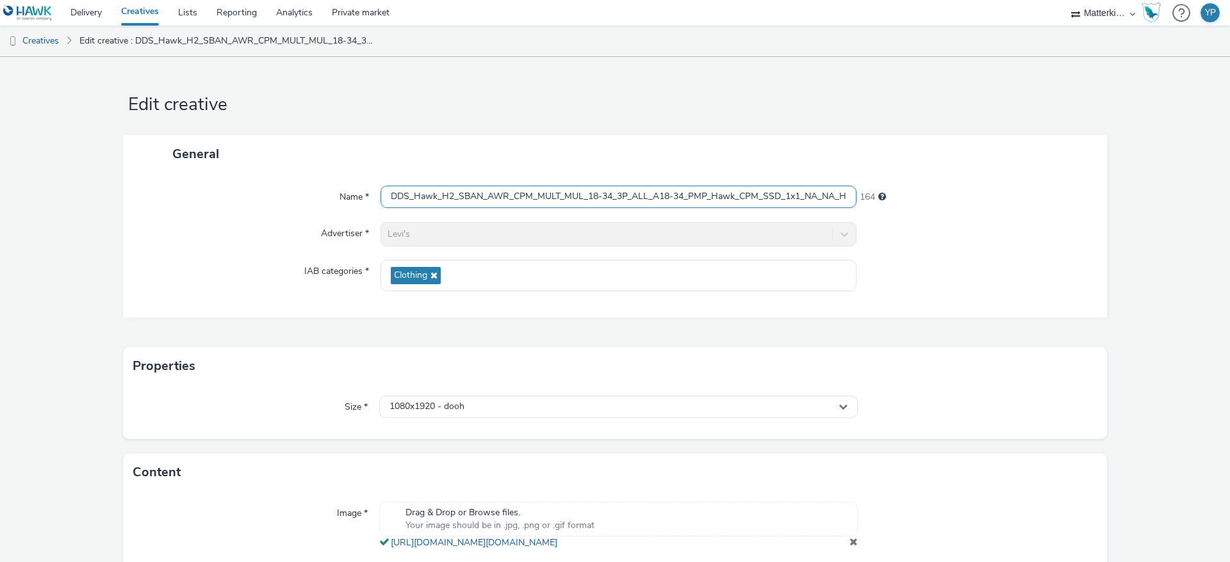
click at [544, 187] on input "DDS_Hawk_H2_SBAN_AWR_CPM_MULT_MUL_18-34_3P_ALL_A18-34_PMP_Hawk_CPM_SSD_1x1_NA_N…" at bounding box center [618, 197] width 476 height 22
click at [698, 200] on input "DDS_Hawk_H2_SBAN_AWR_CPM_MULT_MUL_18-34_3P_ALL_A18-34_PMP_Hawk_CPM_SSD_1x1_NA_N…" at bounding box center [618, 197] width 476 height 22
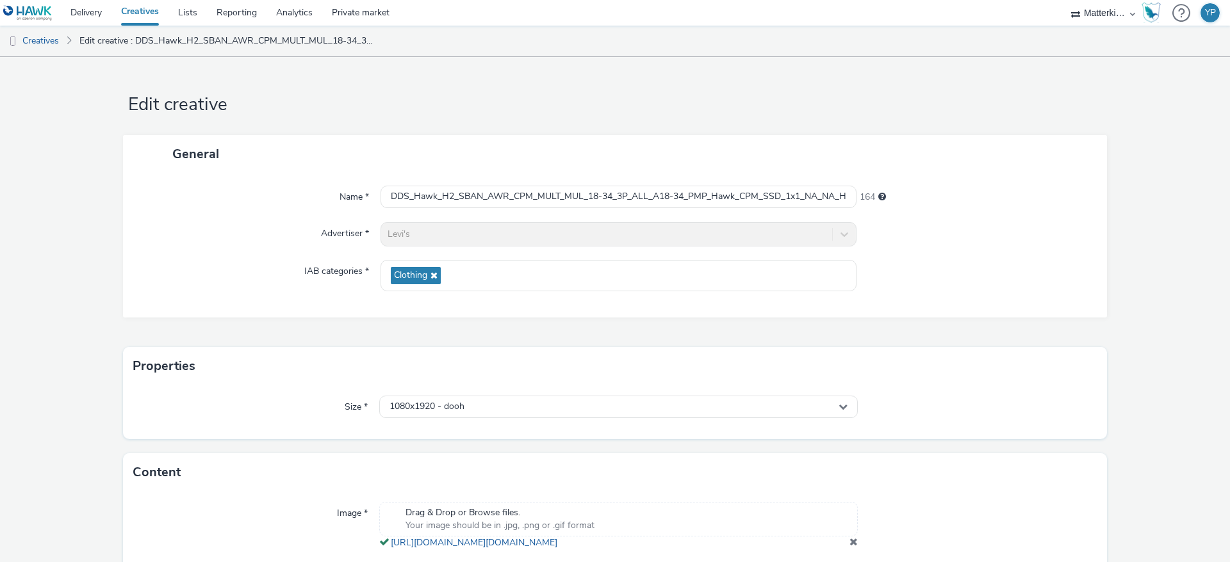
scroll to position [69, 0]
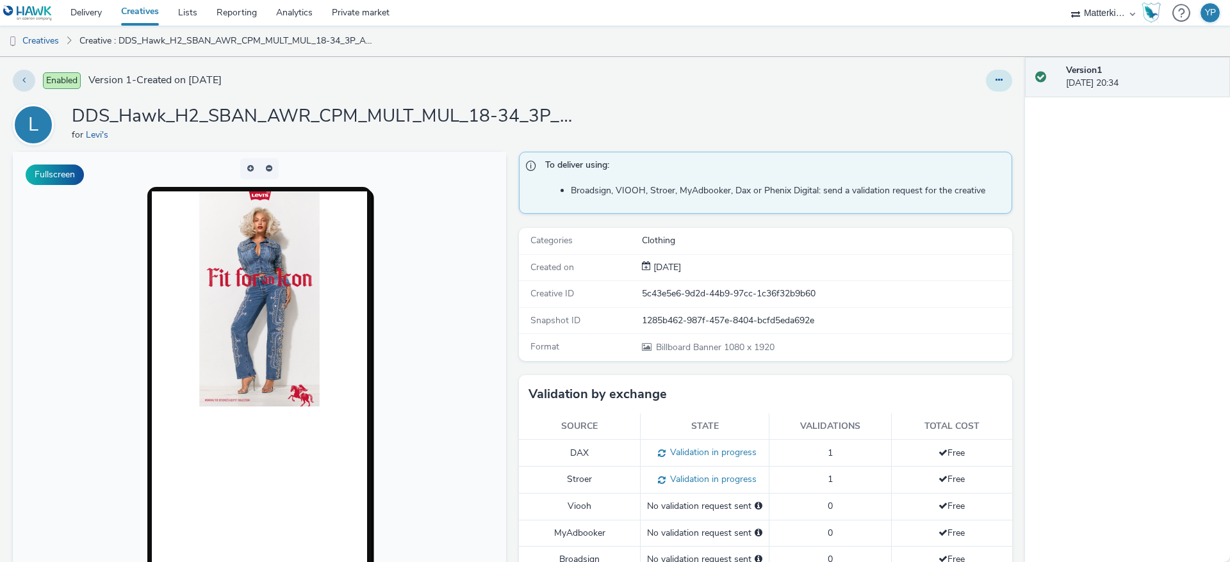
click at [990, 85] on button at bounding box center [999, 81] width 26 height 22
click at [953, 103] on link "Edit" at bounding box center [964, 107] width 96 height 26
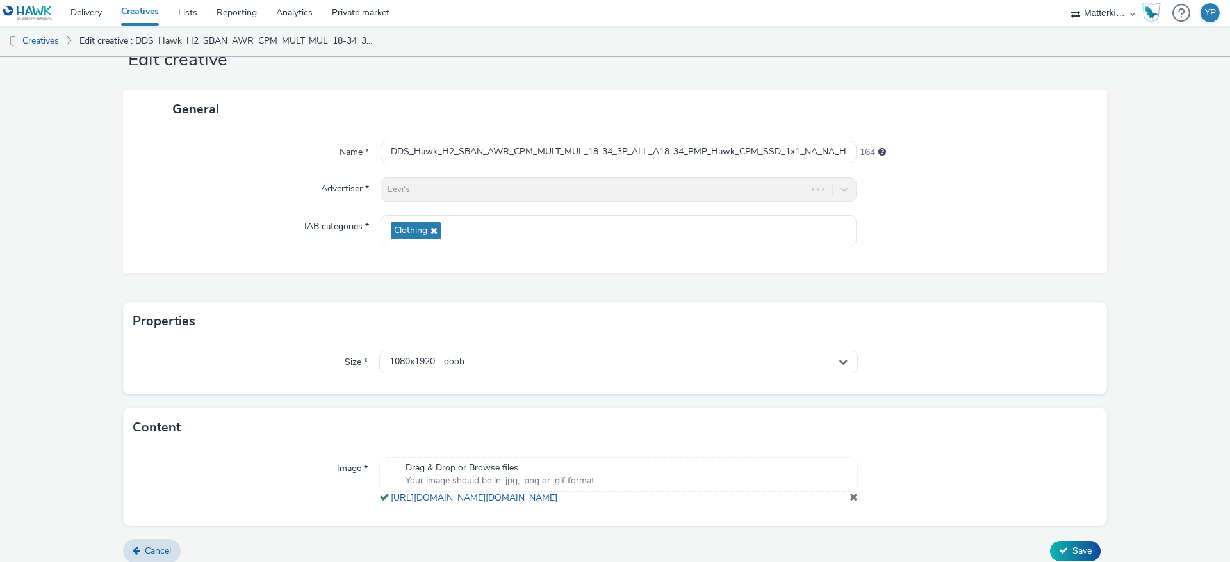
scroll to position [69, 0]
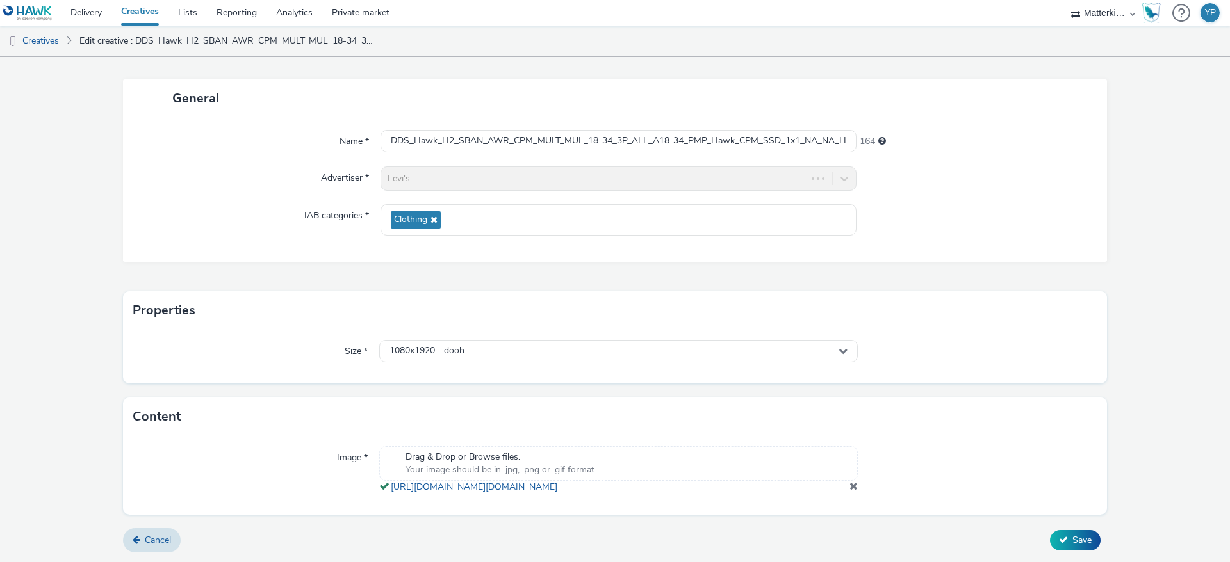
click at [849, 489] on span at bounding box center [853, 486] width 8 height 10
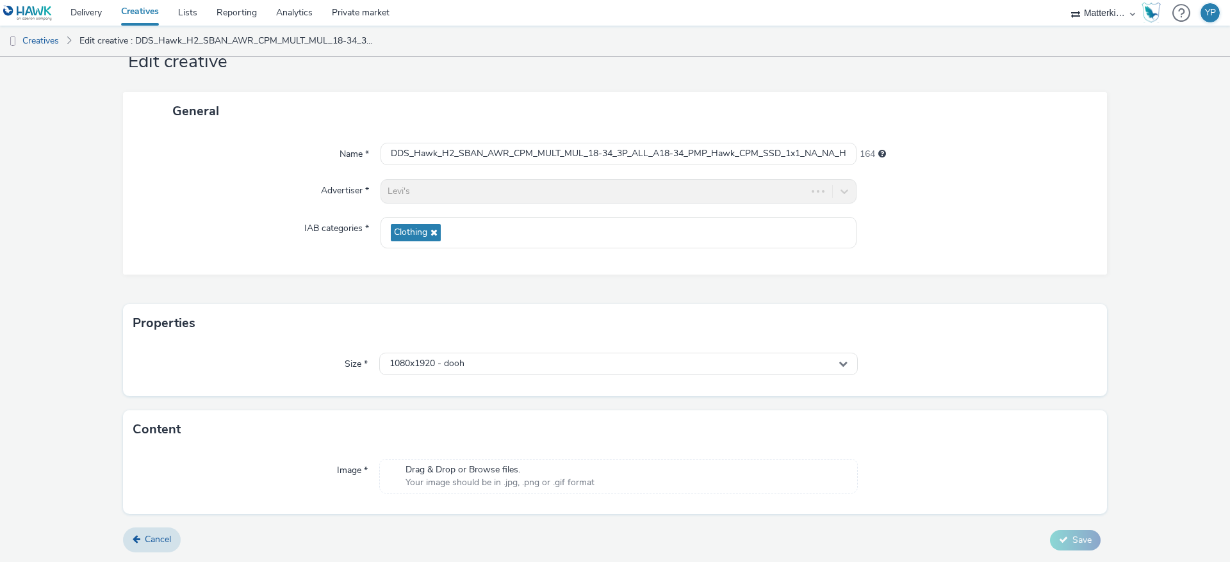
scroll to position [42, 0]
click at [519, 479] on span "Your image should be in .jpg, .png or .gif format" at bounding box center [499, 483] width 189 height 13
click at [503, 475] on span "Drag & Drop or Browse files." at bounding box center [499, 470] width 189 height 13
click at [149, 11] on link "Creatives" at bounding box center [139, 13] width 57 height 26
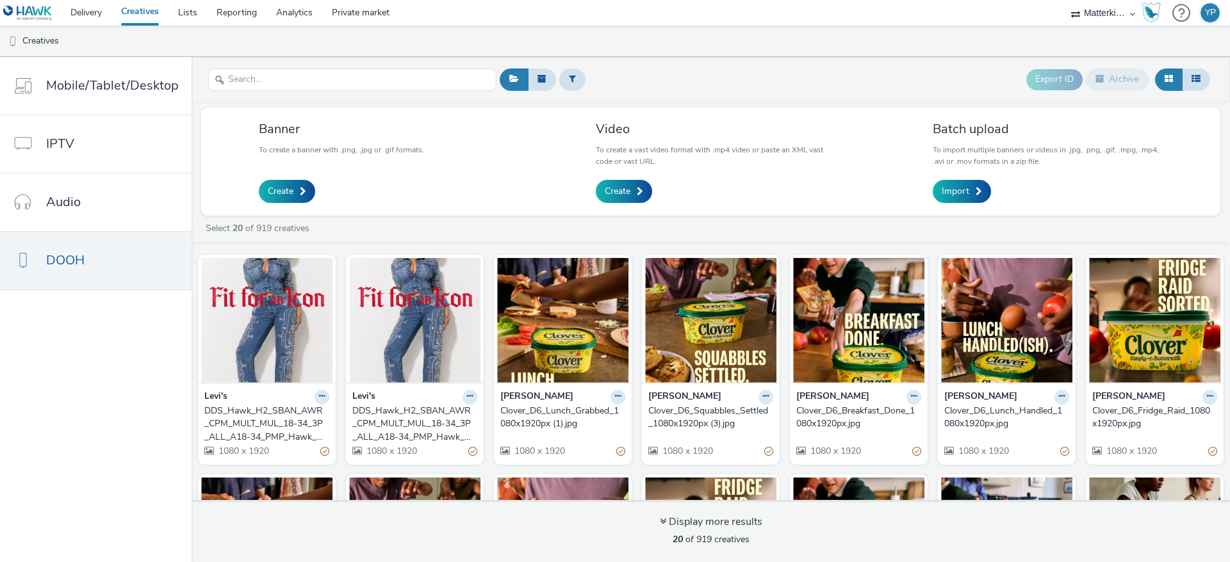
click at [288, 436] on div "DDS_Hawk_H2_SBAN_AWR_CPM_MULT_MUL_18-34_3P_ALL_A18-34_PMP_Hawk_CPM_SSD_1x1_NA_N…" at bounding box center [264, 424] width 120 height 39
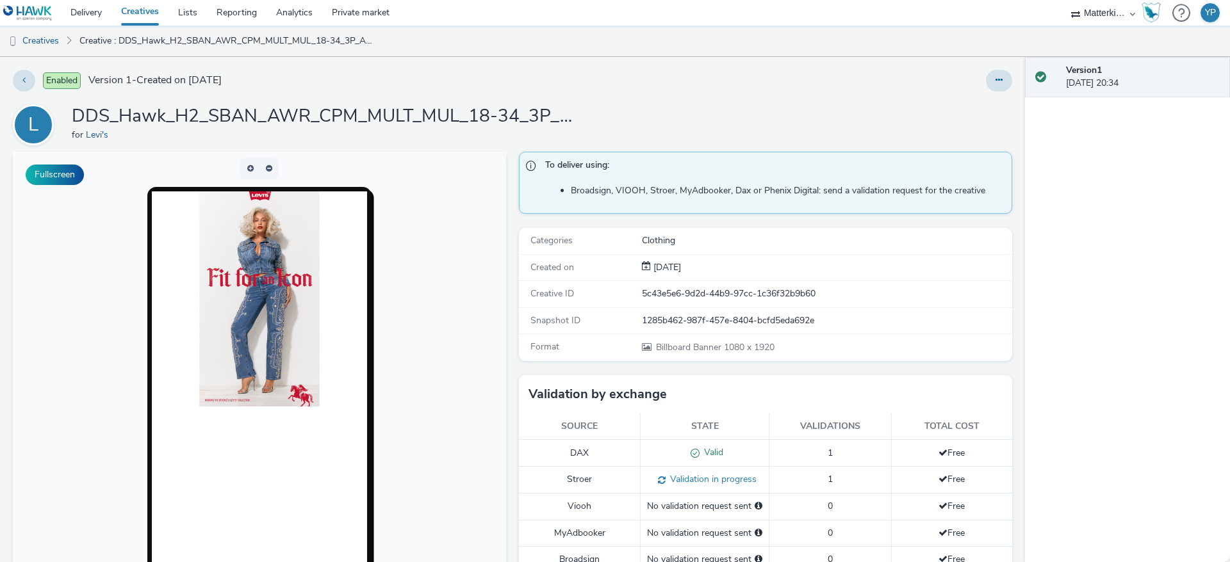
click at [996, 72] on div at bounding box center [999, 81] width 26 height 22
click at [995, 81] on icon at bounding box center [998, 80] width 7 height 9
click at [947, 109] on link "Edit" at bounding box center [964, 107] width 96 height 26
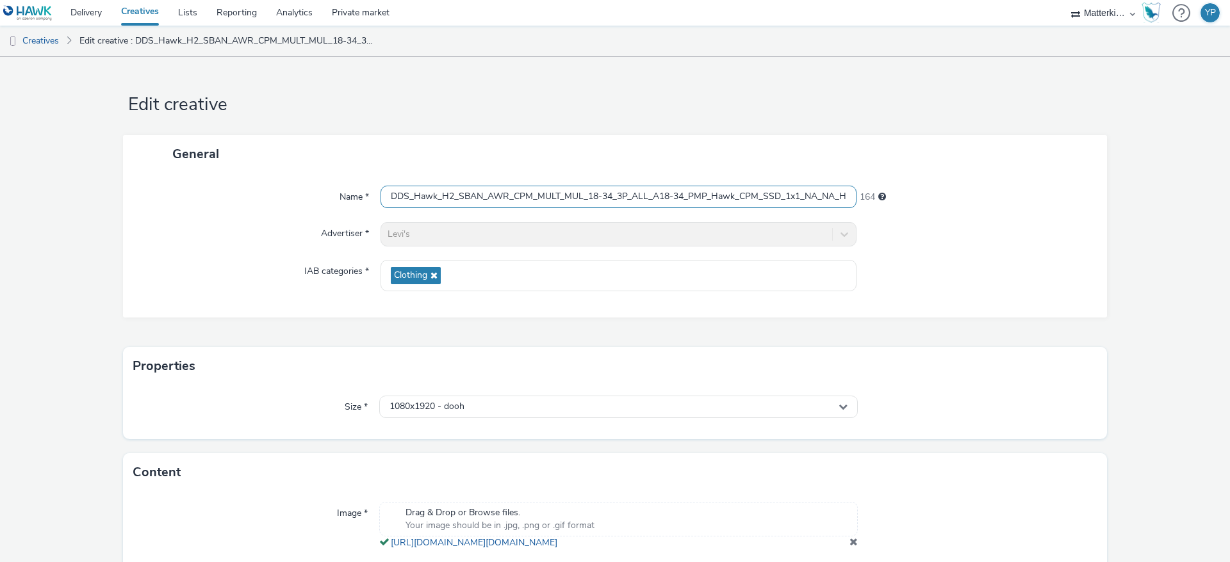
click at [587, 196] on input "DDS_Hawk_H2_SBAN_AWR_CPM_MULT_MUL_18-34_3P_ALL_A18-34_PMP_Hawk_CPM_SSD_1x1_NA_N…" at bounding box center [618, 197] width 476 height 22
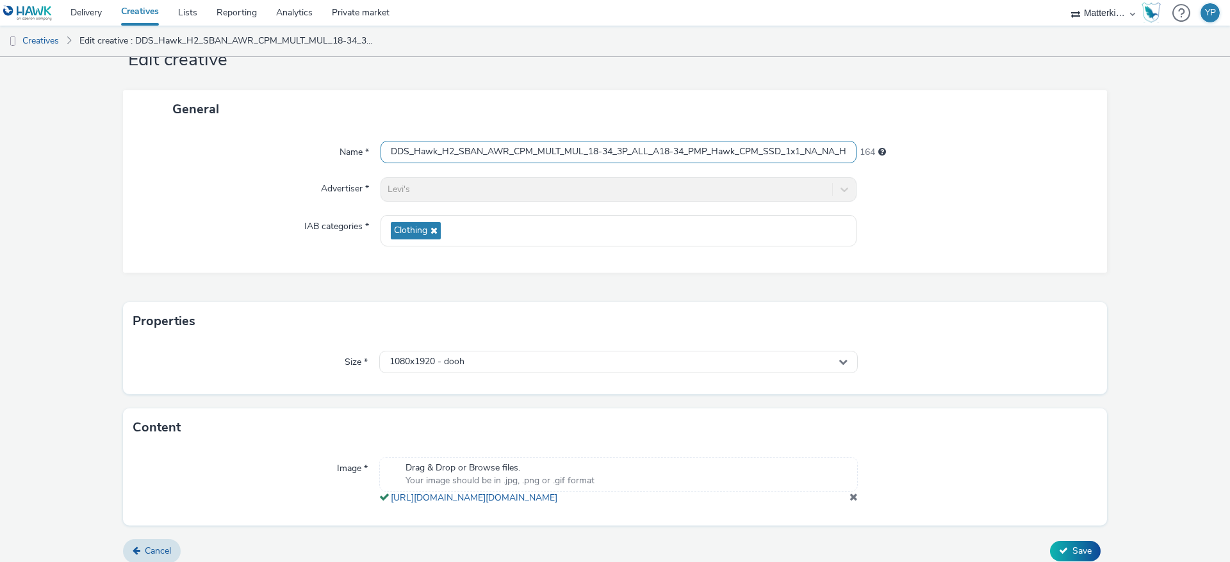
scroll to position [69, 0]
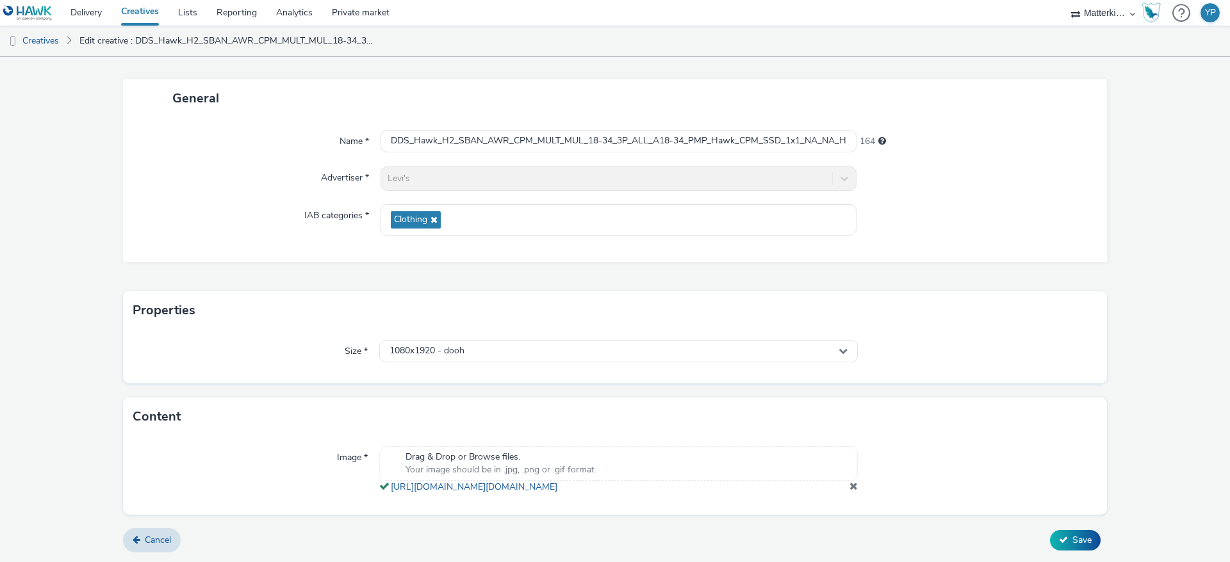
click at [163, 13] on link "Creatives" at bounding box center [139, 13] width 57 height 26
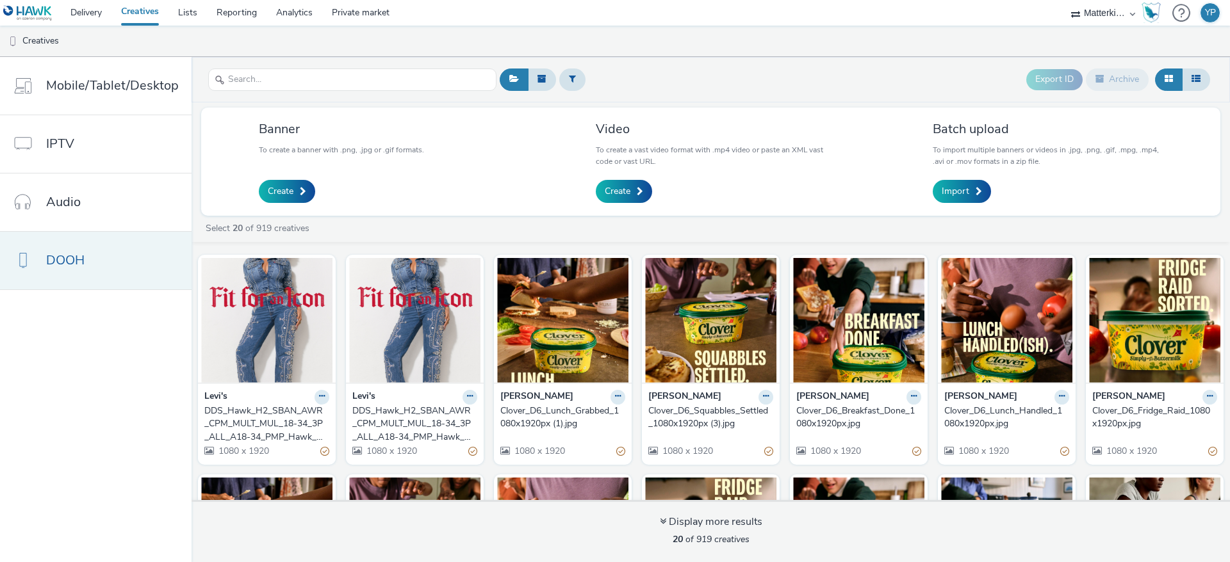
click at [102, 276] on link "DOOH" at bounding box center [96, 261] width 192 height 58
click at [319, 397] on icon at bounding box center [322, 397] width 6 height 8
click at [467, 398] on icon at bounding box center [470, 397] width 6 height 8
click at [171, 371] on nav "Mobile/Tablet/Desktop IPTV Audio DOOH" at bounding box center [96, 309] width 192 height 505
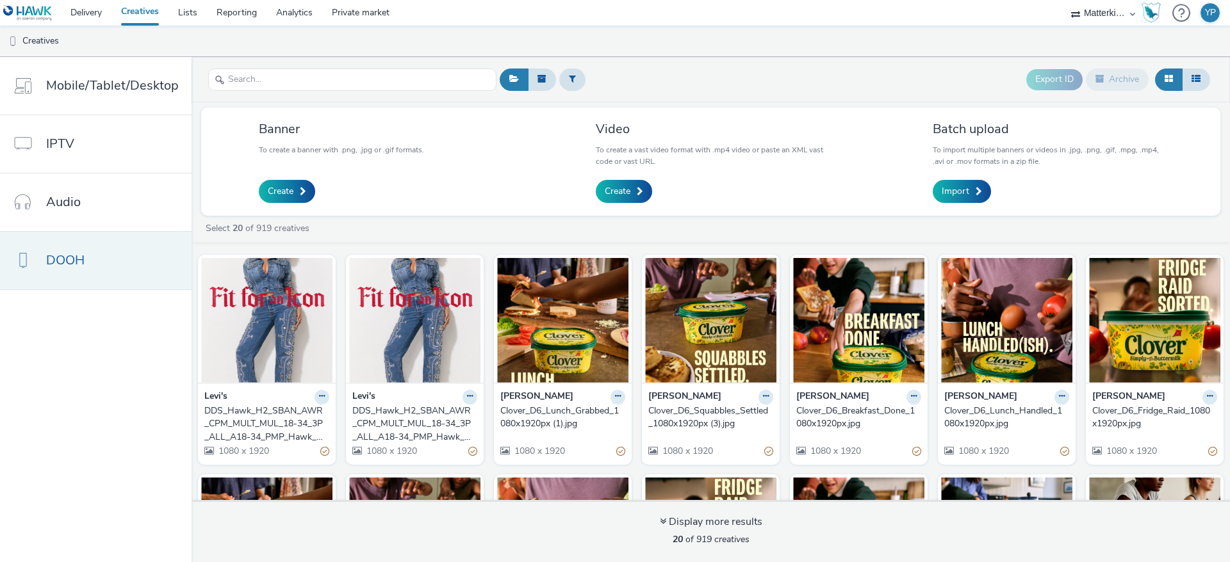
click at [113, 261] on link "DOOH" at bounding box center [96, 261] width 192 height 58
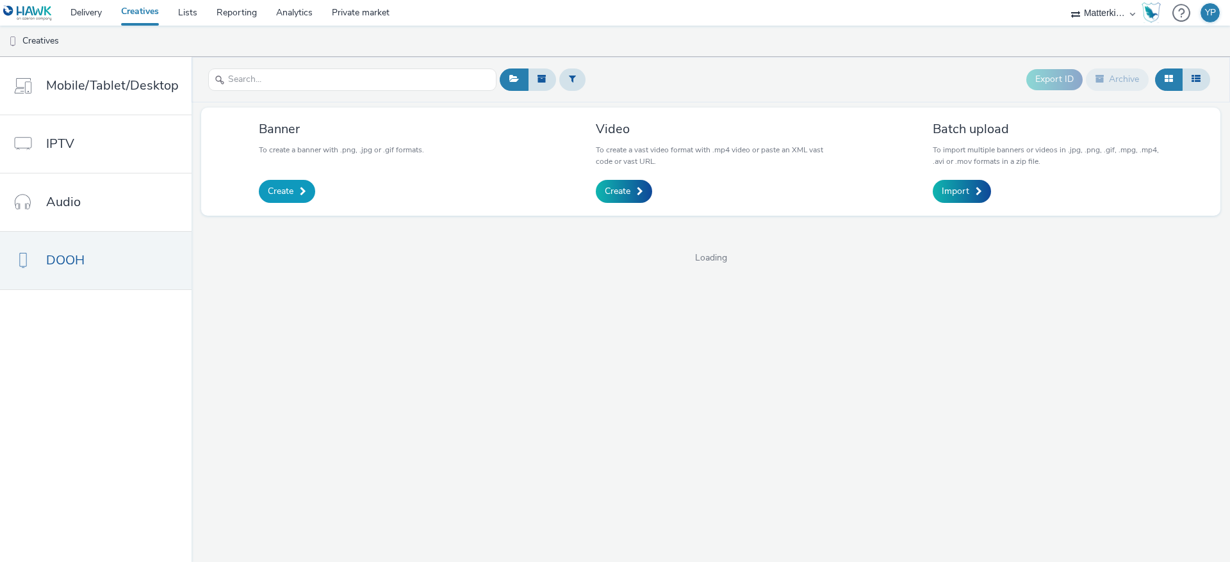
click at [275, 191] on span "Create" at bounding box center [281, 191] width 26 height 13
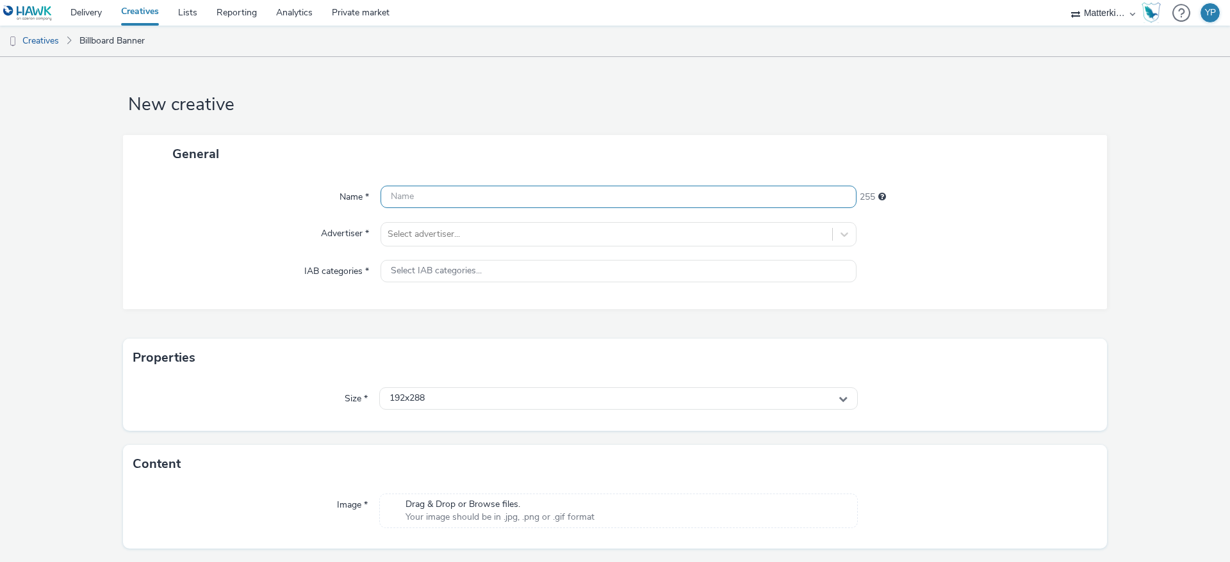
click at [478, 195] on input "text" at bounding box center [618, 197] width 476 height 22
paste input "DDS_Hawk_H2_SBAN_AWR_CPM_MULT_MUL_18-34_3P_ALL_A18-34_PMP_Hawk_CPM_SSD_1x1_NA_N…"
type input "DDS_Hawk_H2_SBAN_AWR_CPM_MULT_MUL_18-34_3P_ALL_A18-34_PMP_Hawk_CPM_SSD_1x1_NA_N…"
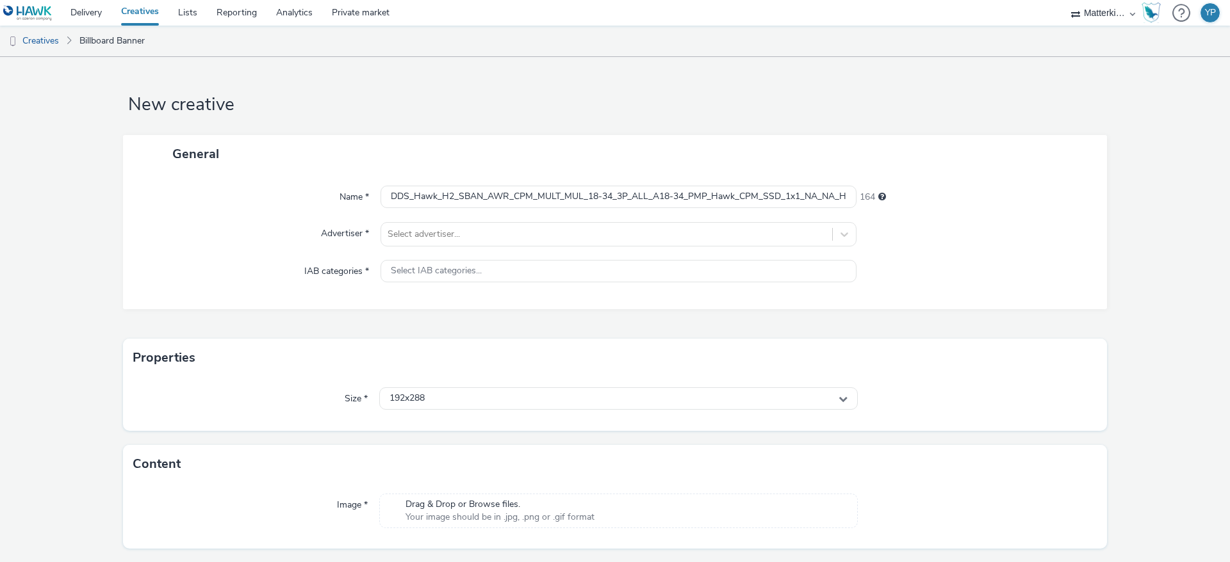
click at [238, 232] on div "Advertiser *" at bounding box center [258, 234] width 245 height 24
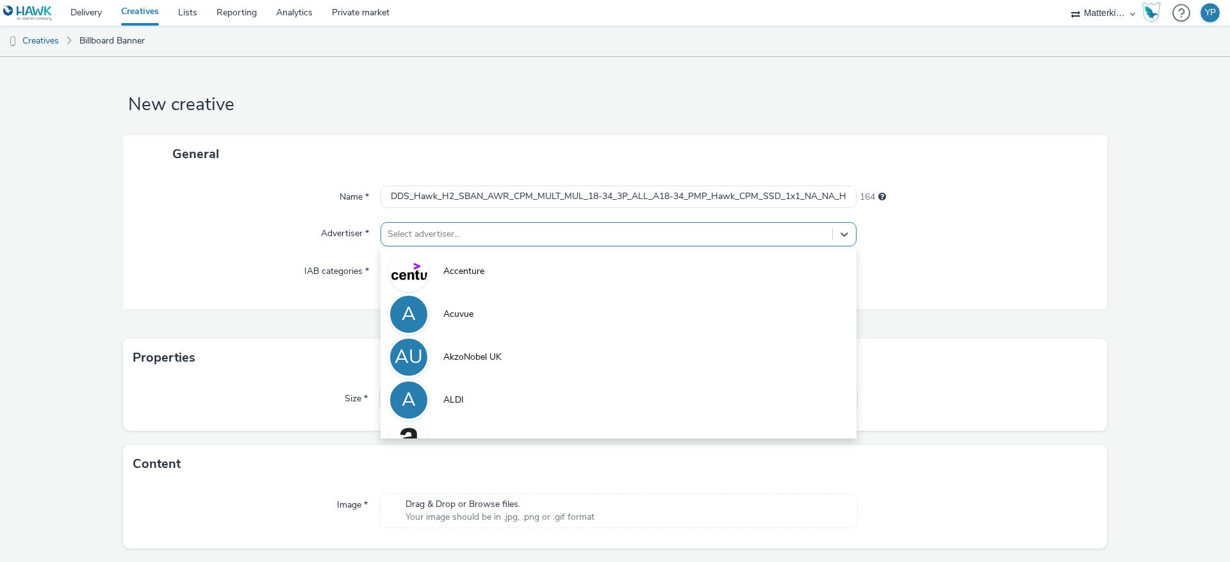
click at [651, 233] on div at bounding box center [607, 234] width 438 height 15
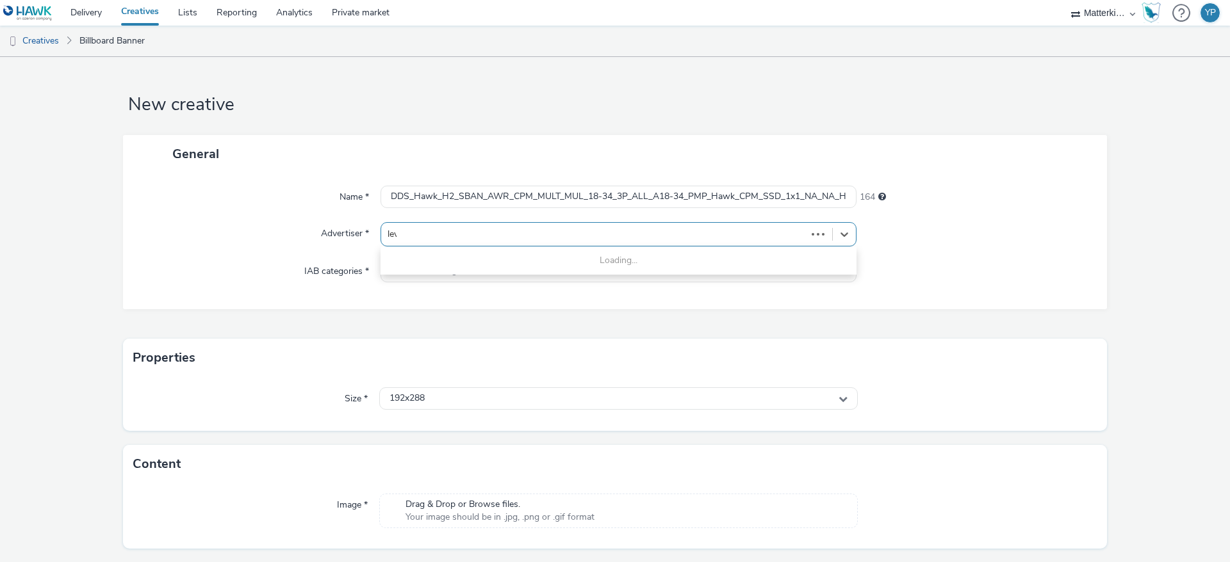
type input "levi"
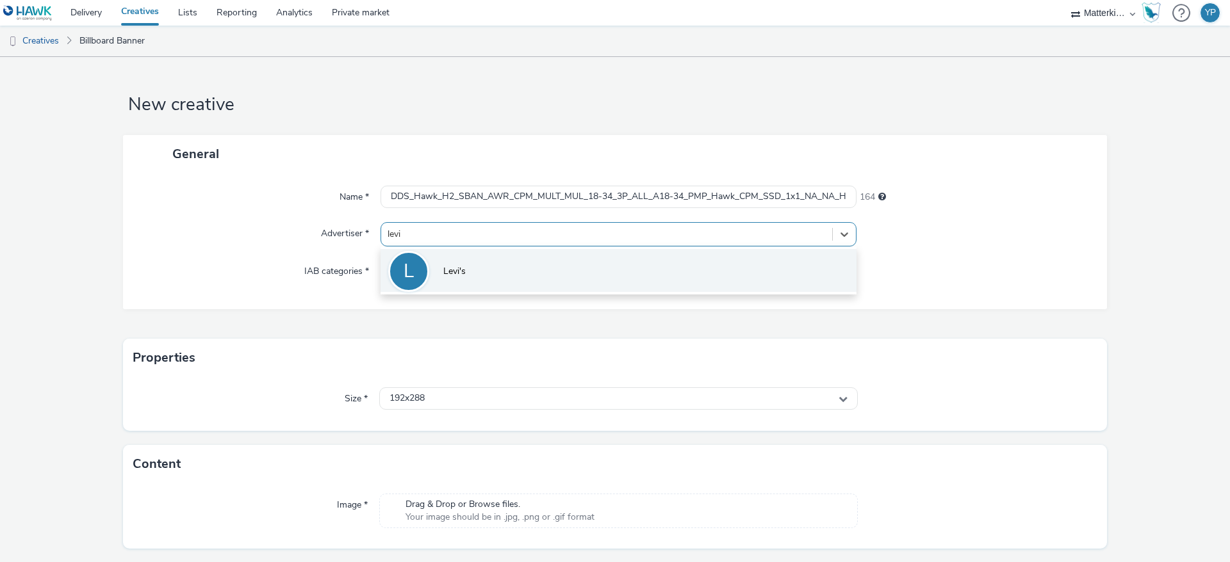
click at [592, 261] on li "[PERSON_NAME]'s" at bounding box center [618, 270] width 476 height 43
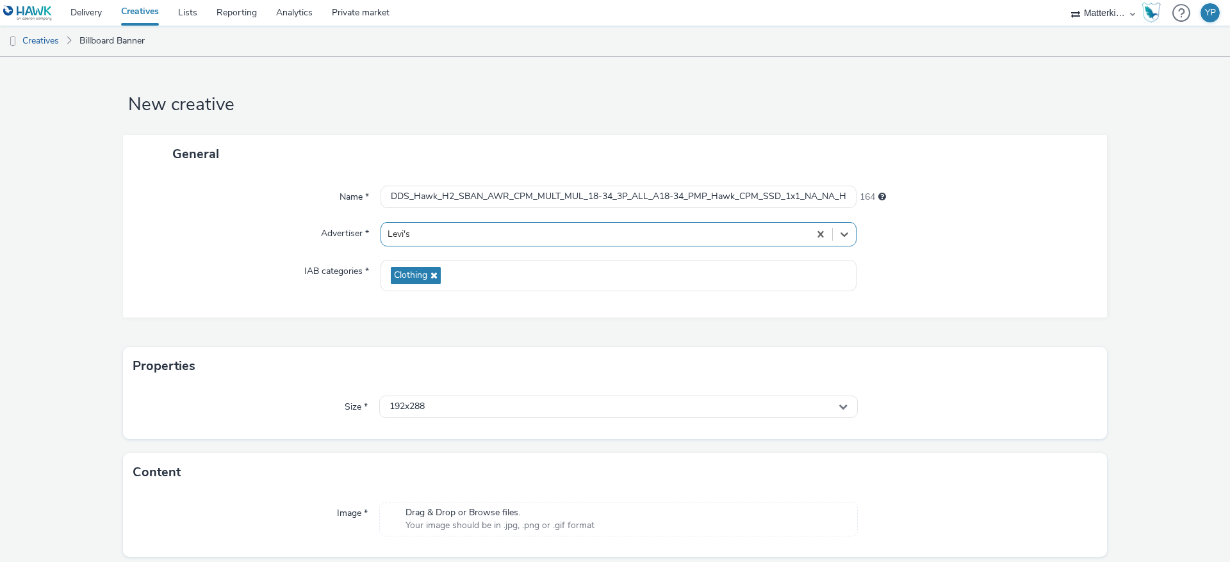
click at [291, 215] on div "Name * DDS_Hawk_H2_SBAN_AWR_CPM_MULT_MUL_18-34_3P_ALL_A18-34_PMP_Hawk_CPM_SSD_1…" at bounding box center [615, 245] width 984 height 145
click at [496, 408] on div "192x288" at bounding box center [618, 407] width 478 height 22
click at [505, 430] on input "text" at bounding box center [618, 434] width 477 height 22
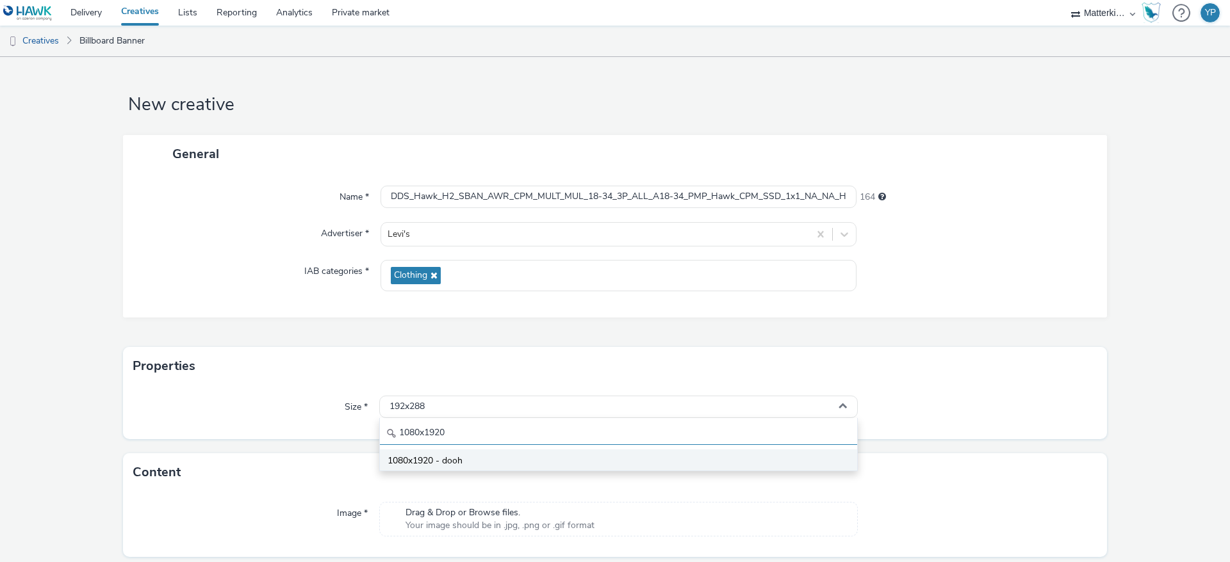
type input "1080x1920"
click at [487, 457] on li "1080x1920 - dooh" at bounding box center [618, 460] width 477 height 21
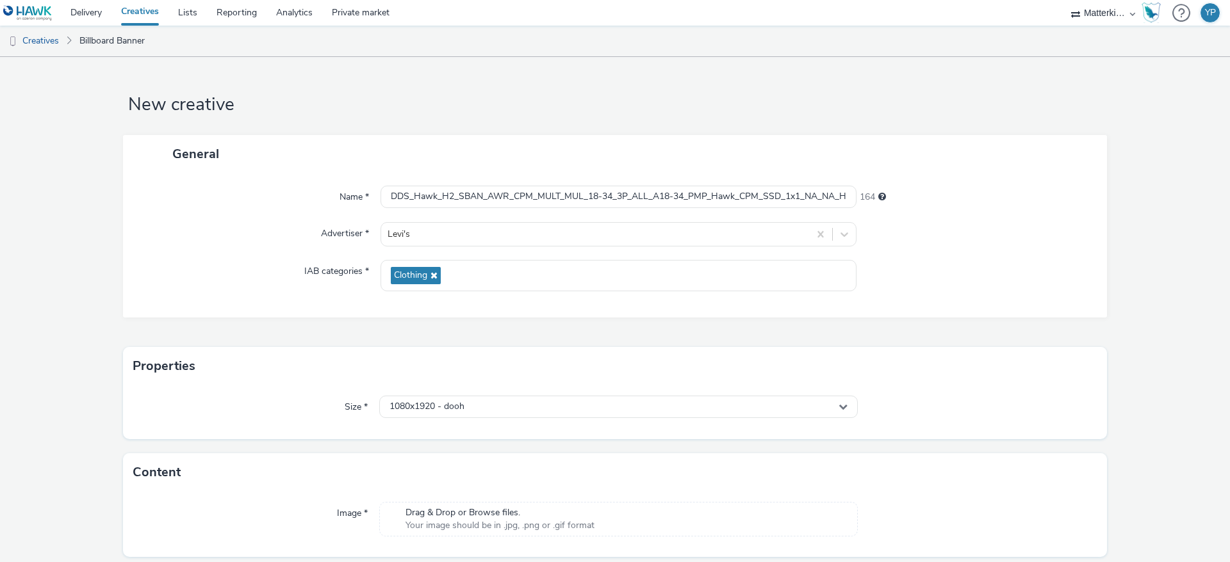
click at [281, 347] on div "Properties" at bounding box center [615, 366] width 984 height 38
drag, startPoint x: 744, startPoint y: 184, endPoint x: 1034, endPoint y: 186, distance: 290.2
click at [1034, 186] on div "Name * DDS_Hawk_H2_SBAN_AWR_CPM_MULT_MUL_18-34_3P_ALL_A18-34_PMP_Hawk_CPM_SSD_1…" at bounding box center [615, 245] width 984 height 145
click at [835, 188] on input "DDS_Hawk_H2_SBAN_AWR_CPM_MULT_MUL_18-34_3P_ALL_A18-34_PMP_Hawk_CPM_SSD_1x1_NA_N…" at bounding box center [618, 197] width 476 height 22
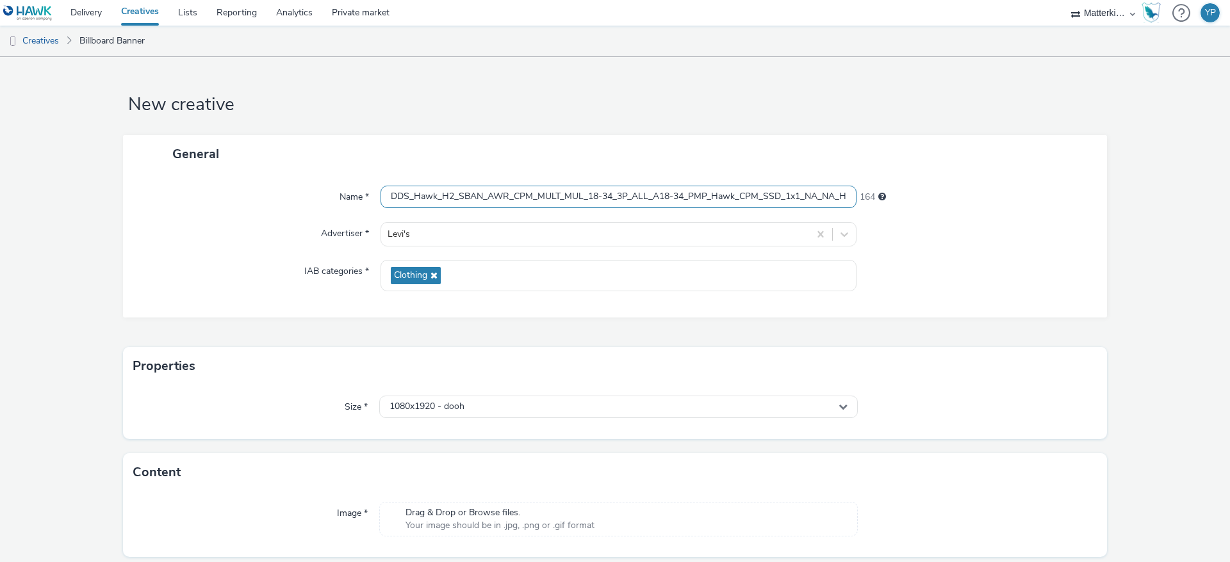
click at [835, 188] on input "DDS_Hawk_H2_SBAN_AWR_CPM_MULT_MUL_18-34_3P_ALL_A18-34_PMP_Hawk_CPM_SSD_1x1_NA_N…" at bounding box center [618, 197] width 476 height 22
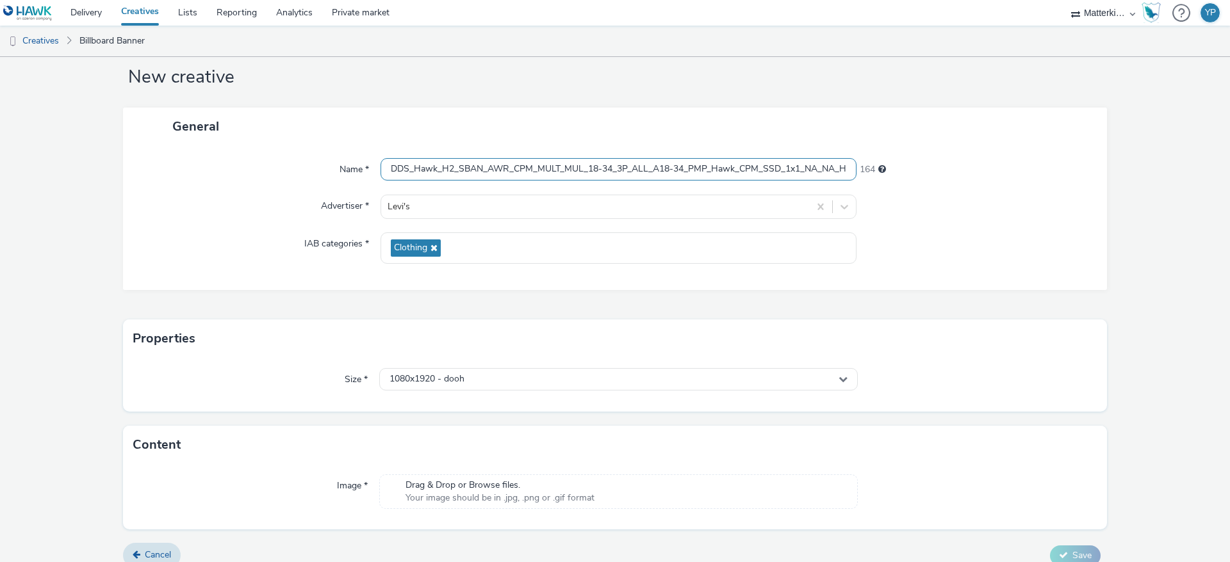
scroll to position [42, 0]
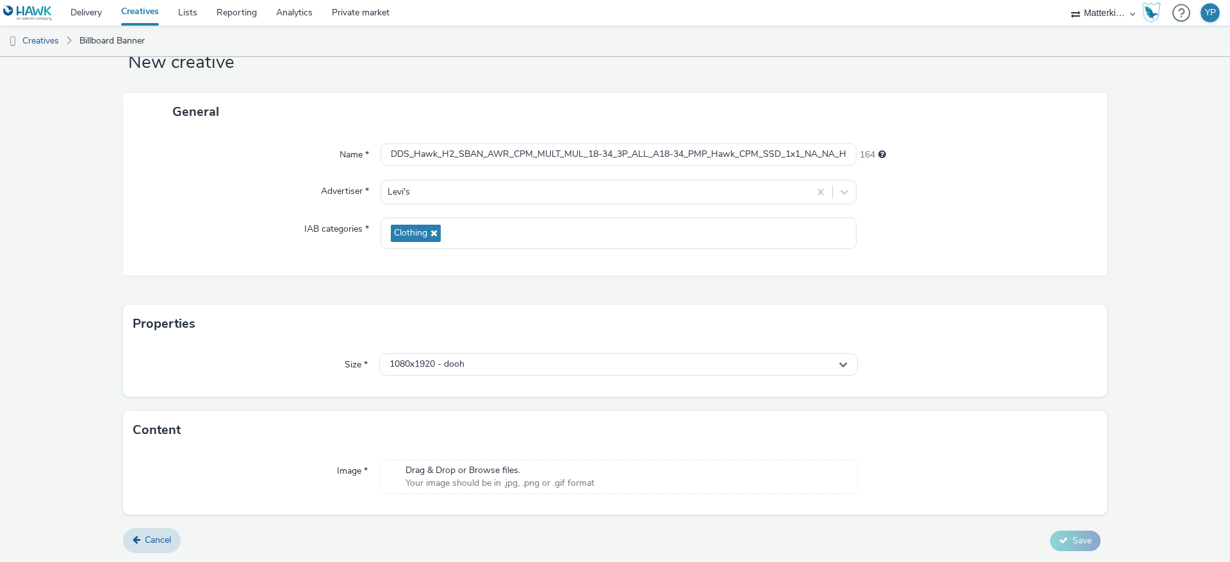
click at [457, 472] on span "Drag & Drop or Browse files." at bounding box center [499, 470] width 189 height 13
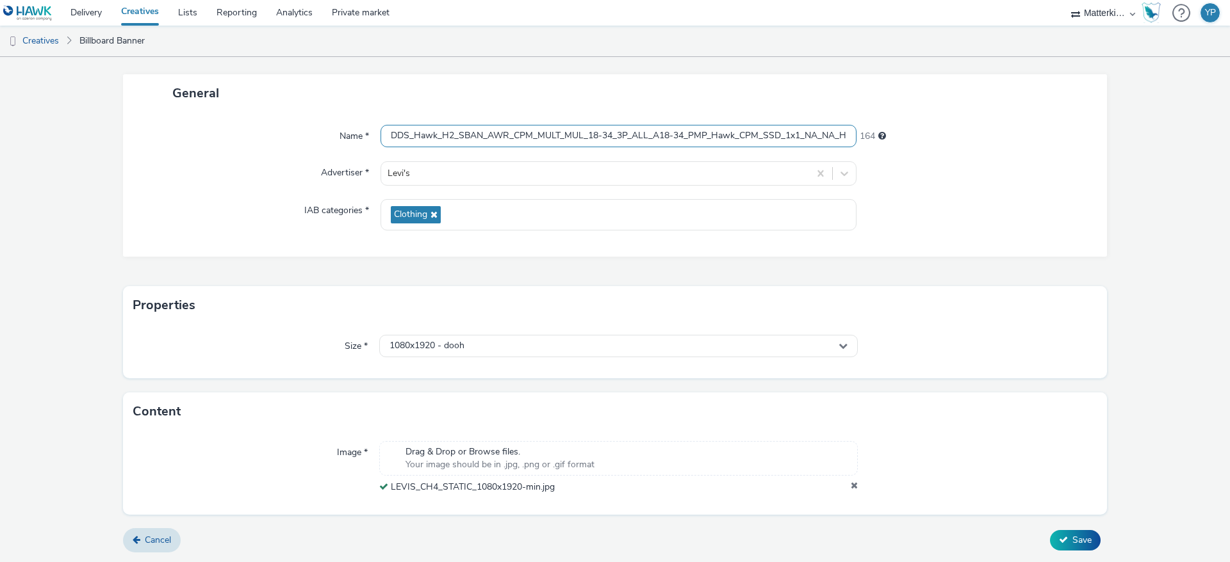
scroll to position [0, 61]
drag, startPoint x: 669, startPoint y: 138, endPoint x: 957, endPoint y: 181, distance: 290.8
click at [1062, 136] on div "Name * DDS_Hawk_H2_SBAN_AWR_CPM_MULT_MUL_18-34_3P_ALL_A18-34_PMP_Hawk_CPM_SSD_1…" at bounding box center [615, 136] width 958 height 23
click at [1072, 536] on span "Save" at bounding box center [1081, 540] width 19 height 12
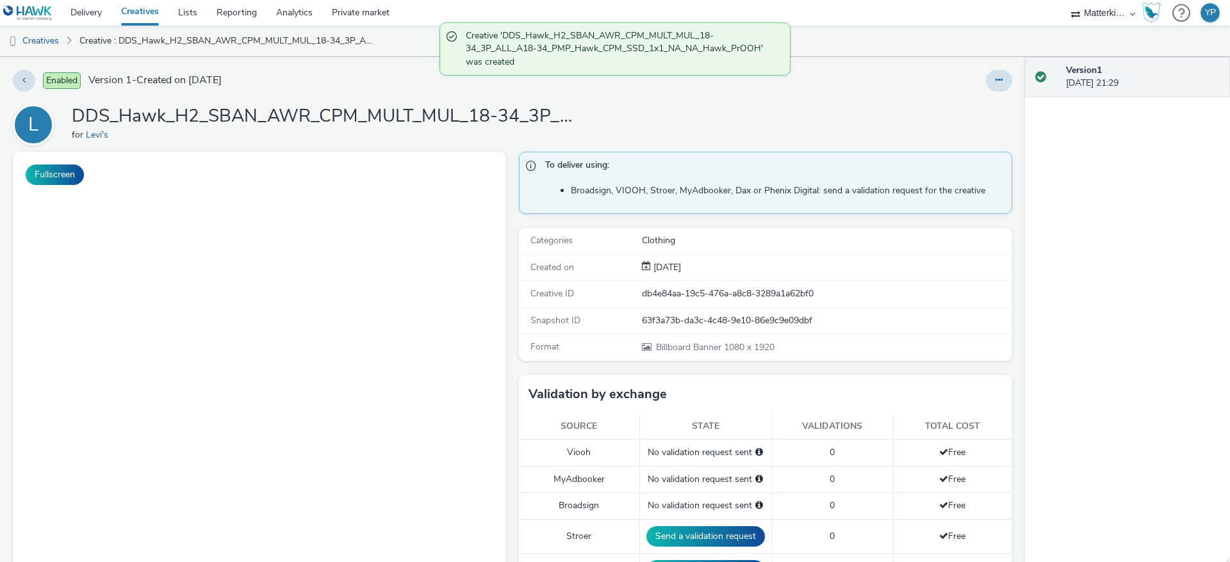
click at [282, 111] on h1 "DDS_Hawk_H2_SBAN_AWR_CPM_MULT_MUL_18-34_3P_ALL_A18-34_PMP_Hawk_CPM_SSD_1x1_NA_N…" at bounding box center [328, 116] width 512 height 24
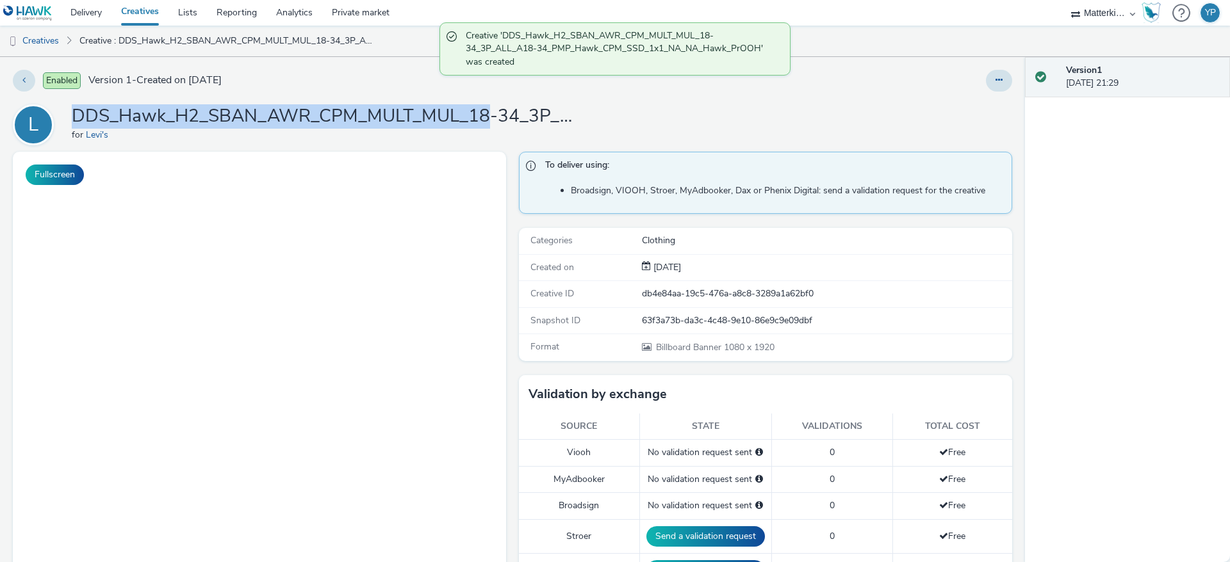
click at [282, 111] on h1 "DDS_Hawk_H2_SBAN_AWR_CPM_MULT_MUL_18-34_3P_ALL_A18-34_PMP_Hawk_CPM_SSD_1x1_NA_N…" at bounding box center [328, 116] width 512 height 24
copy h1 "DDS_Hawk_H2_SBAN_AWR_CPM_MULT_MUL_18-34_3P_ALL_A18-34_PMP_Hawk_CPM_SSD_1x1_NA_N…"
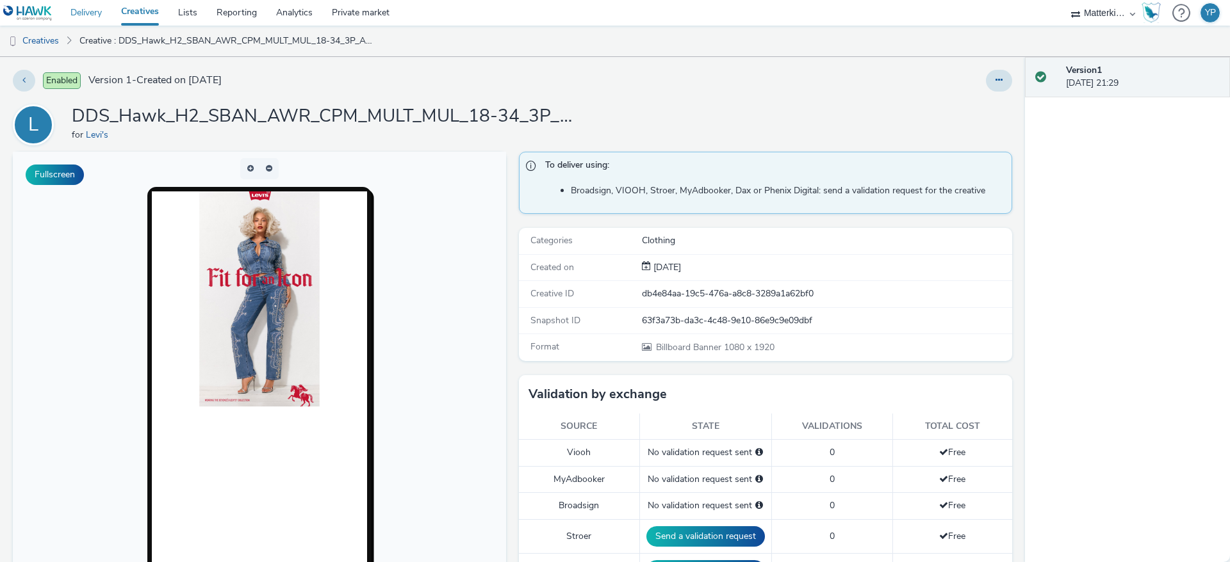
click at [88, 15] on link "Delivery" at bounding box center [86, 13] width 51 height 26
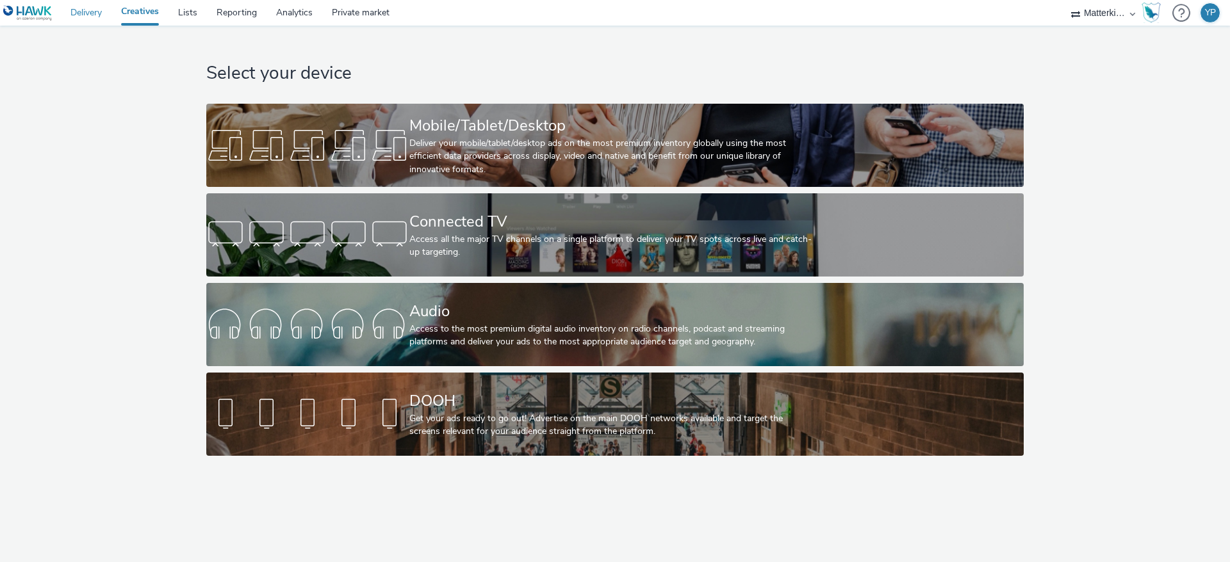
click at [76, 15] on link "Delivery" at bounding box center [86, 13] width 51 height 26
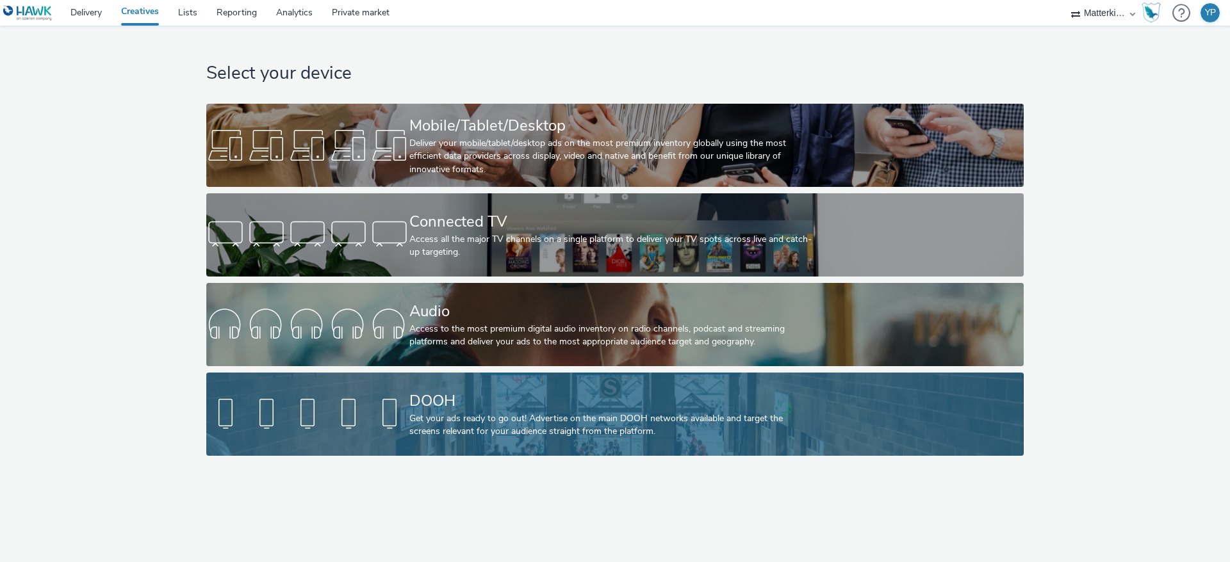
click at [514, 425] on div "Get your ads ready to go out! Advertise on the main DOOH networks available and…" at bounding box center [612, 425] width 406 height 26
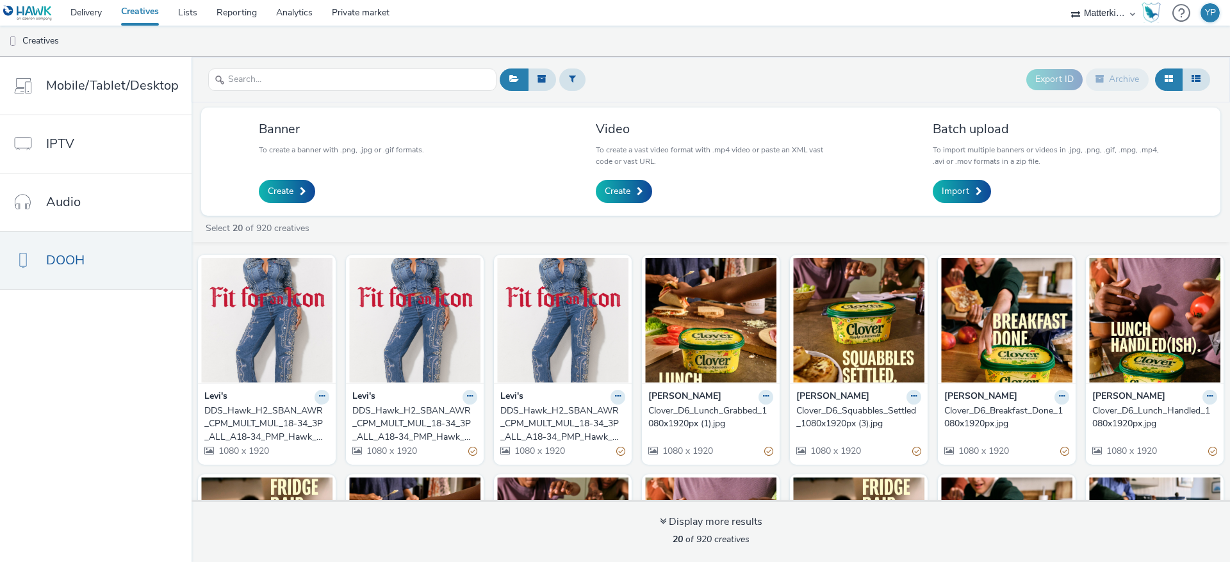
click at [272, 418] on div "DDS_Hawk_H2_SBAN_AWR_CPM_MULT_MUL_18-34_3P_ALL_A18-34_PMP_Hawk_CPM_SSD_1x1_NA_N…" at bounding box center [264, 424] width 120 height 39
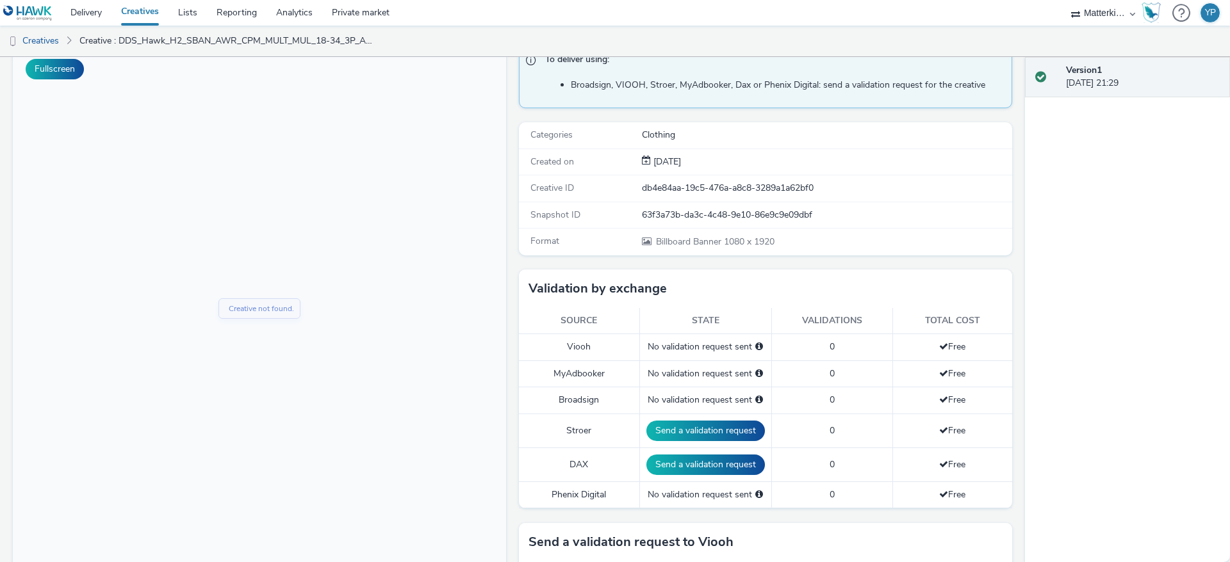
scroll to position [192, 0]
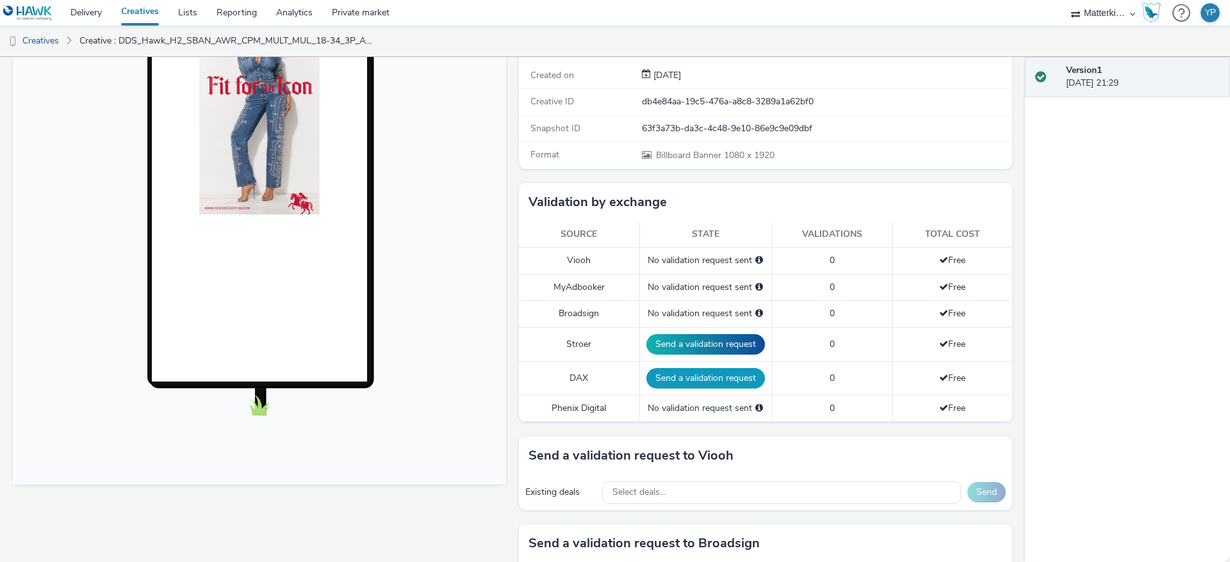
click at [700, 381] on button "Send a validation request" at bounding box center [705, 378] width 118 height 20
click at [710, 343] on button "Send a validation request" at bounding box center [707, 344] width 118 height 20
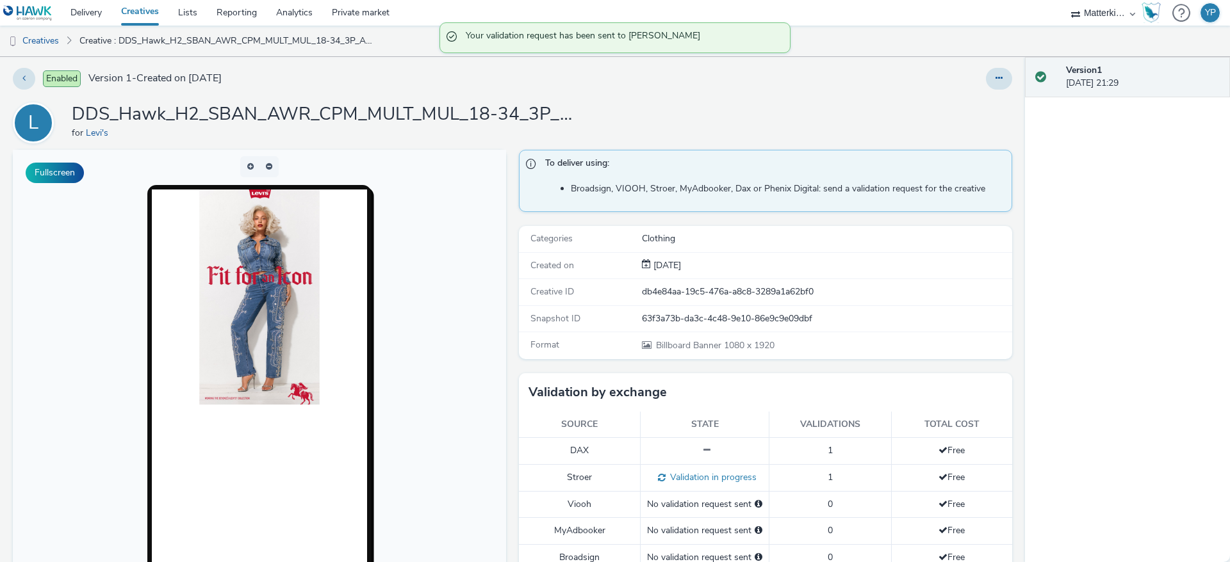
scroll to position [0, 0]
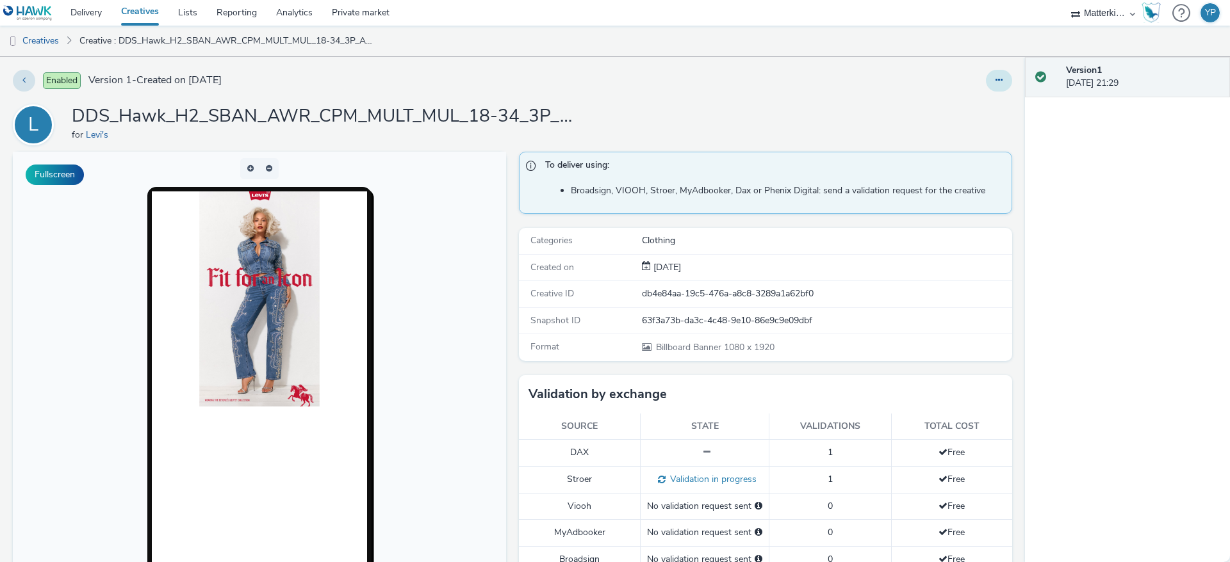
click at [992, 78] on button at bounding box center [999, 81] width 26 height 22
click at [960, 108] on link "Edit" at bounding box center [964, 107] width 96 height 26
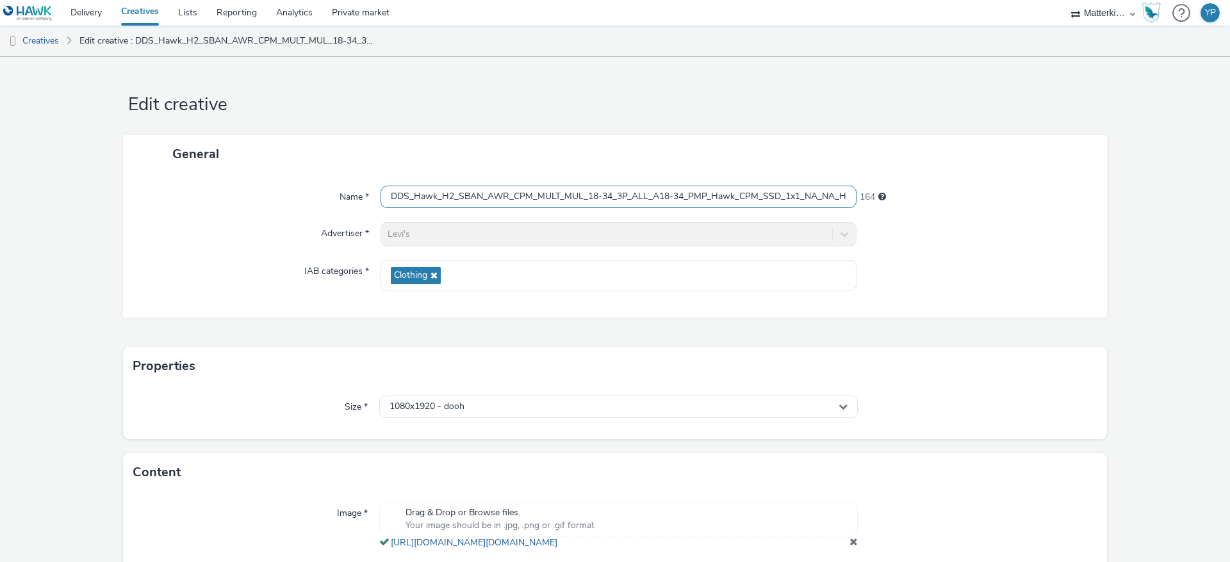
click at [437, 196] on input "DDS_Hawk_H2_SBAN_AWR_CPM_MULT_MUL_18-34_3P_ALL_A18-34_PMP_Hawk_CPM_SSD_1x1_NA_N…" at bounding box center [618, 197] width 476 height 22
click at [425, 235] on div "Levi's" at bounding box center [618, 234] width 476 height 24
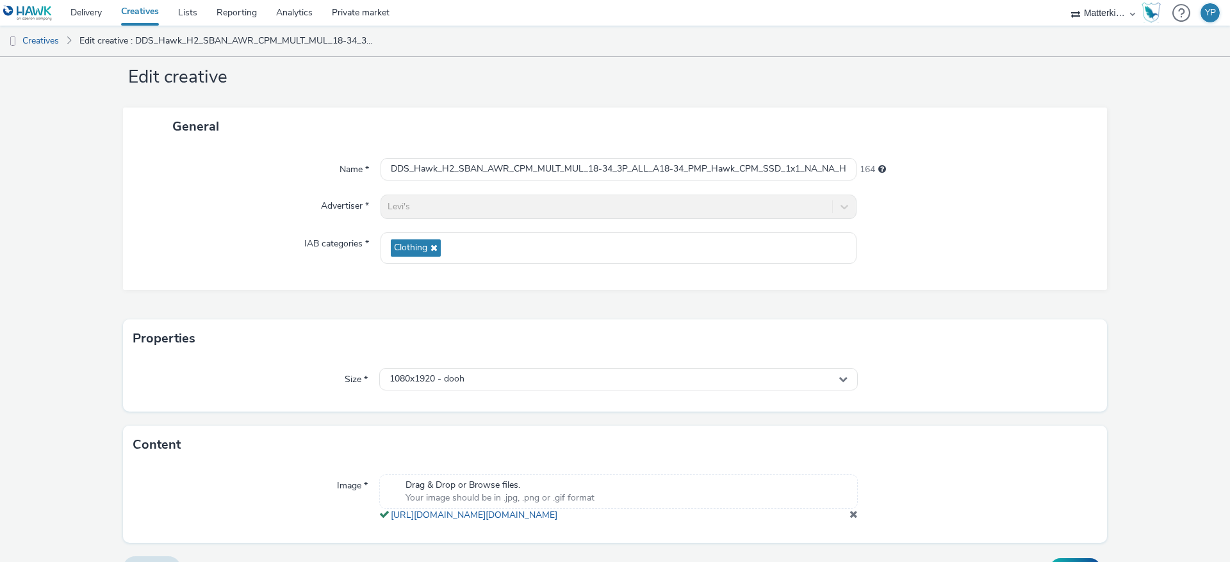
scroll to position [69, 0]
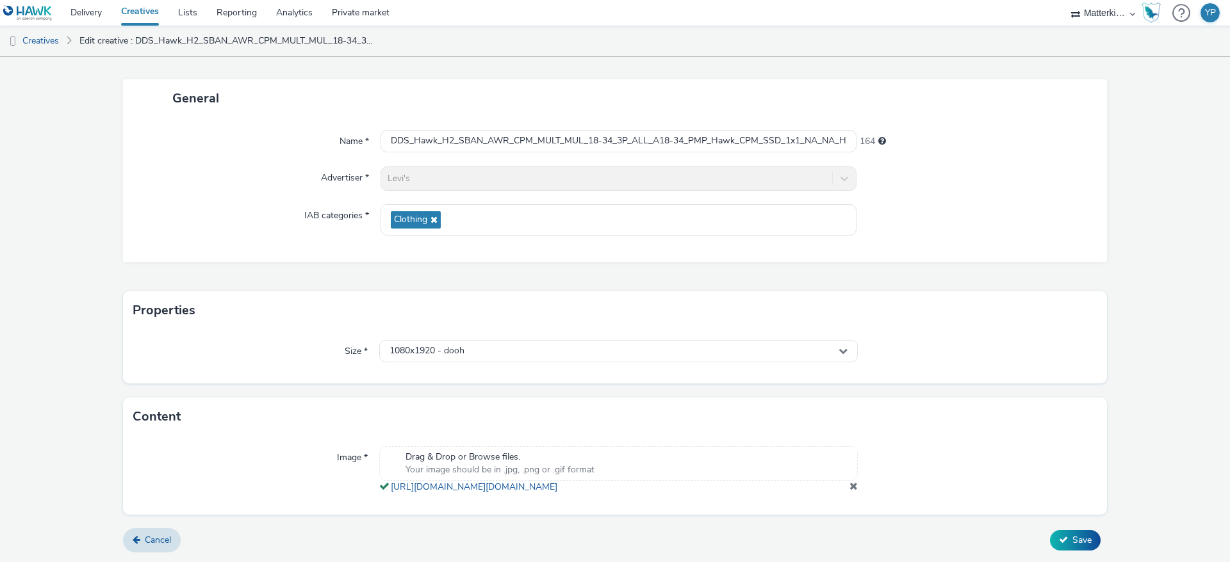
click at [138, 15] on link "Creatives" at bounding box center [139, 13] width 57 height 26
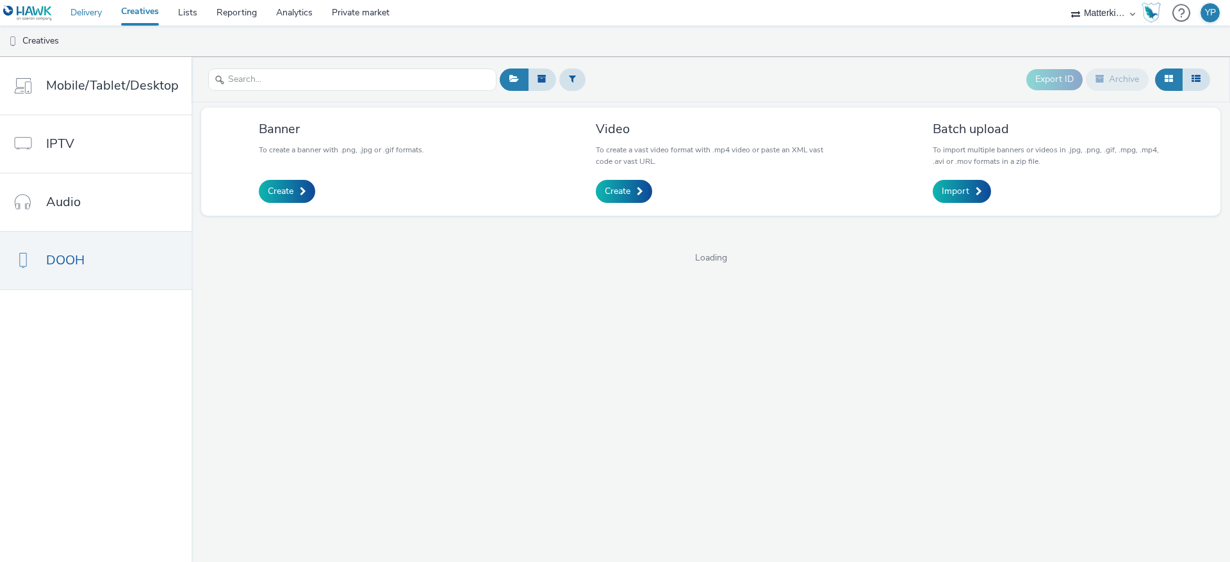
click at [81, 19] on link "Delivery" at bounding box center [86, 13] width 51 height 26
